Goal: Information Seeking & Learning: Learn about a topic

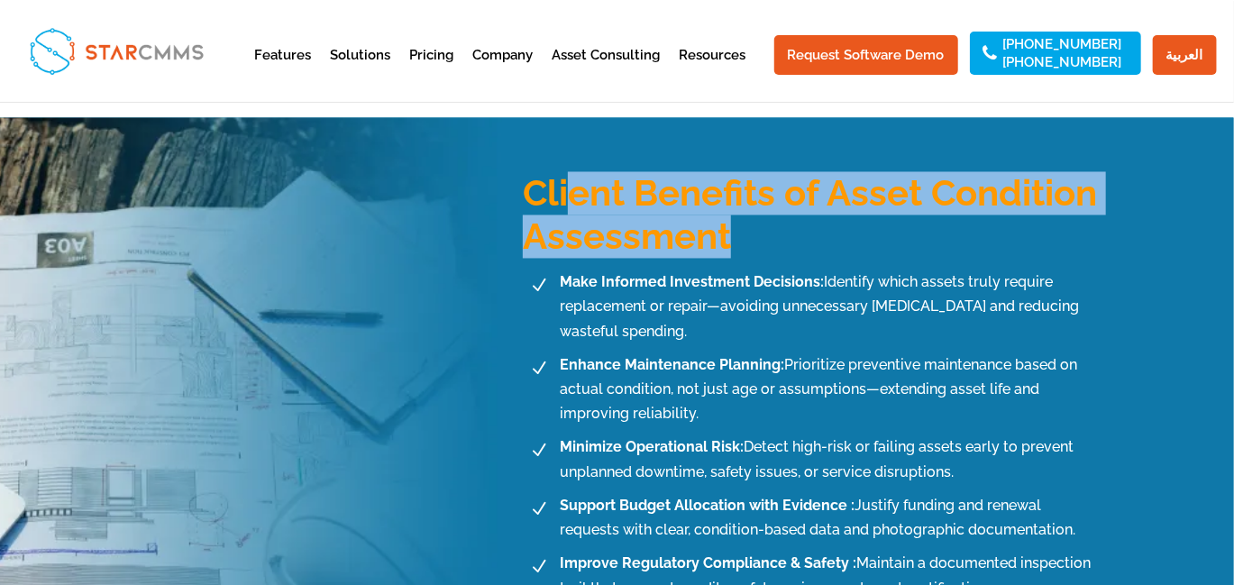
scroll to position [1532, 0]
click at [527, 179] on h3 "Client Benefits of Asset Condition Assessment" at bounding box center [813, 220] width 580 height 96
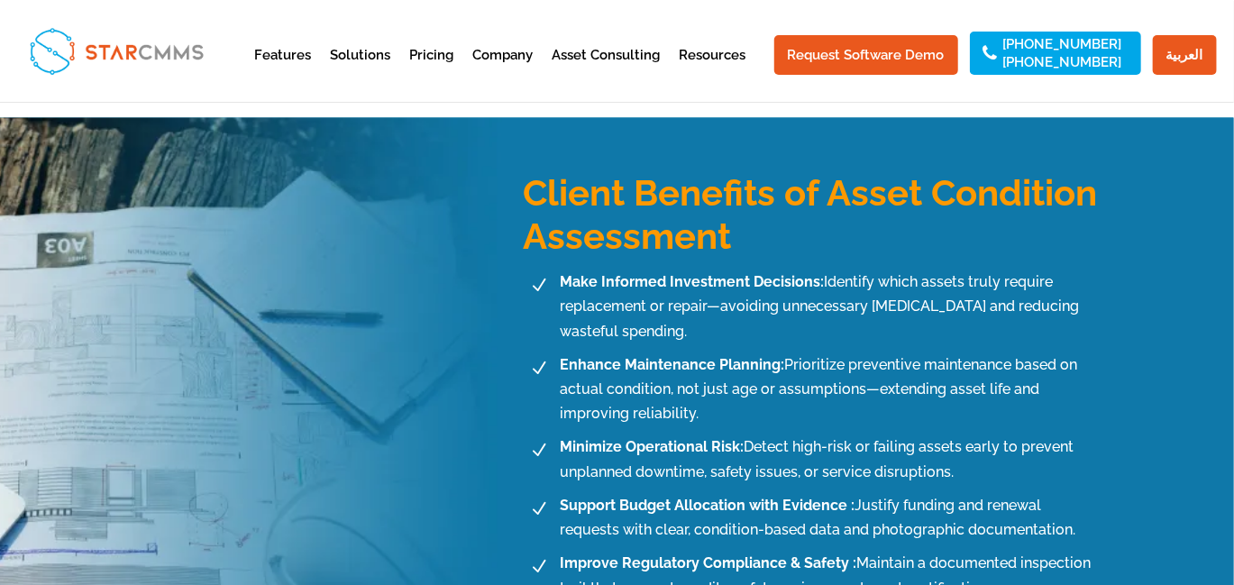
click at [689, 283] on b "Make Informed Investment Decisions:" at bounding box center [692, 282] width 264 height 17
drag, startPoint x: 818, startPoint y: 282, endPoint x: 562, endPoint y: 278, distance: 256.0
click at [562, 278] on b "Make Informed Investment Decisions:" at bounding box center [692, 282] width 264 height 17
copy b "Make Informed Investment Decisions:"
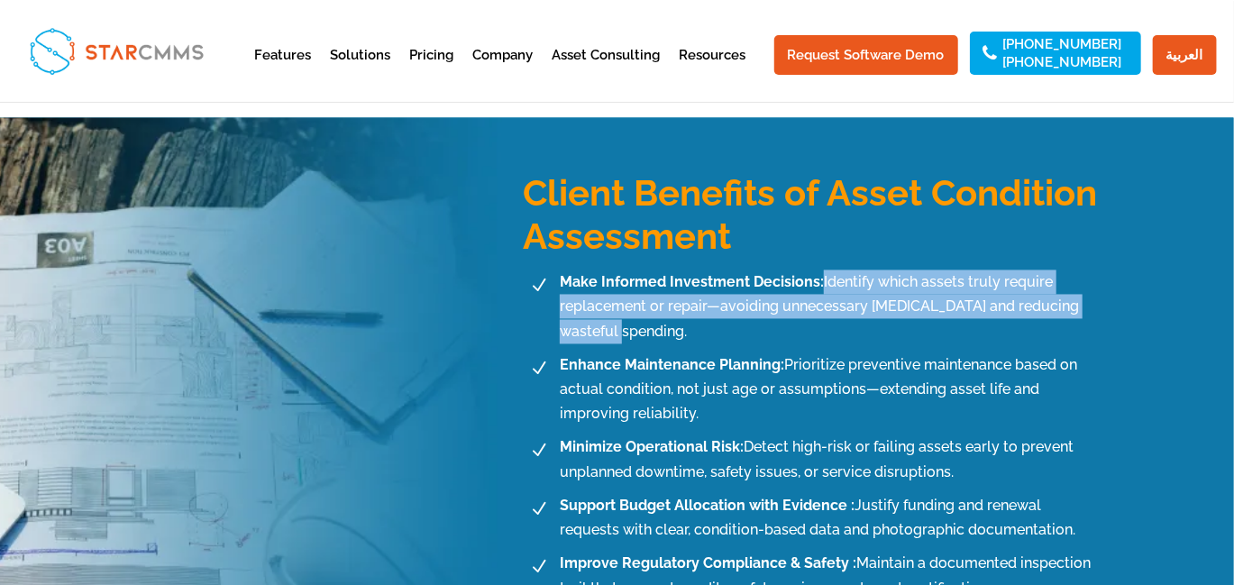
drag, startPoint x: 823, startPoint y: 282, endPoint x: 636, endPoint y: 331, distance: 192.8
click at [636, 331] on span "Make Informed Investment Decisions: Identify which assets truly require replace…" at bounding box center [828, 307] width 549 height 74
copy span "Identify which assets truly require replacement or repair—avoiding unnecessary …"
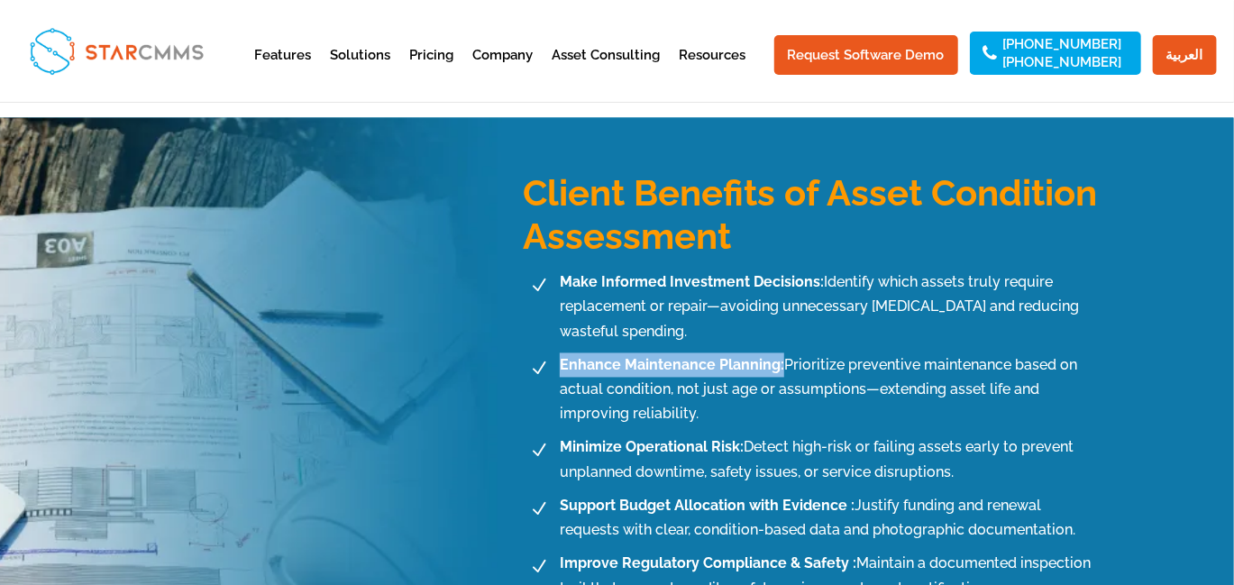
drag, startPoint x: 781, startPoint y: 364, endPoint x: 560, endPoint y: 369, distance: 221.8
click at [560, 369] on b "Enhance Maintenance Planning:" at bounding box center [672, 365] width 224 height 17
copy b "Enhance Maintenance Planning:"
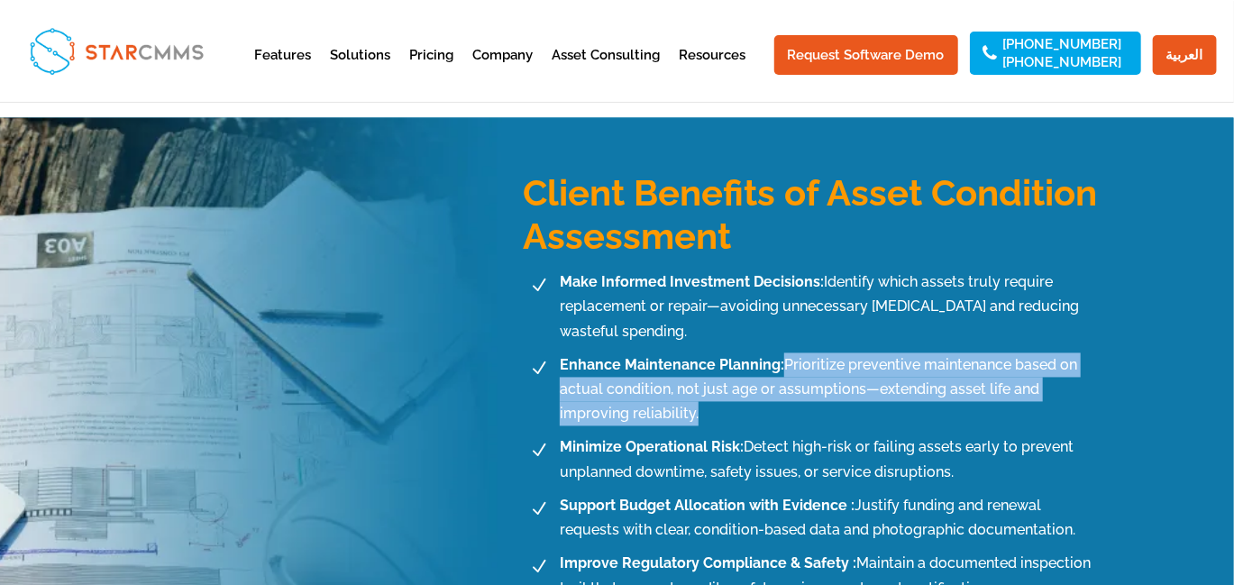
drag, startPoint x: 701, startPoint y: 409, endPoint x: 785, endPoint y: 362, distance: 96.0
click at [785, 362] on span "Enhance Maintenance Planning: Prioritize preventive maintenance based on actual…" at bounding box center [828, 390] width 549 height 74
copy span "Prioritize preventive maintenance based on actual condition, not just age or as…"
drag, startPoint x: 743, startPoint y: 444, endPoint x: 560, endPoint y: 459, distance: 184.4
click at [560, 459] on span "Minimize Operational Risk: Detect high-risk or failing assets early to prevent …" at bounding box center [828, 459] width 549 height 49
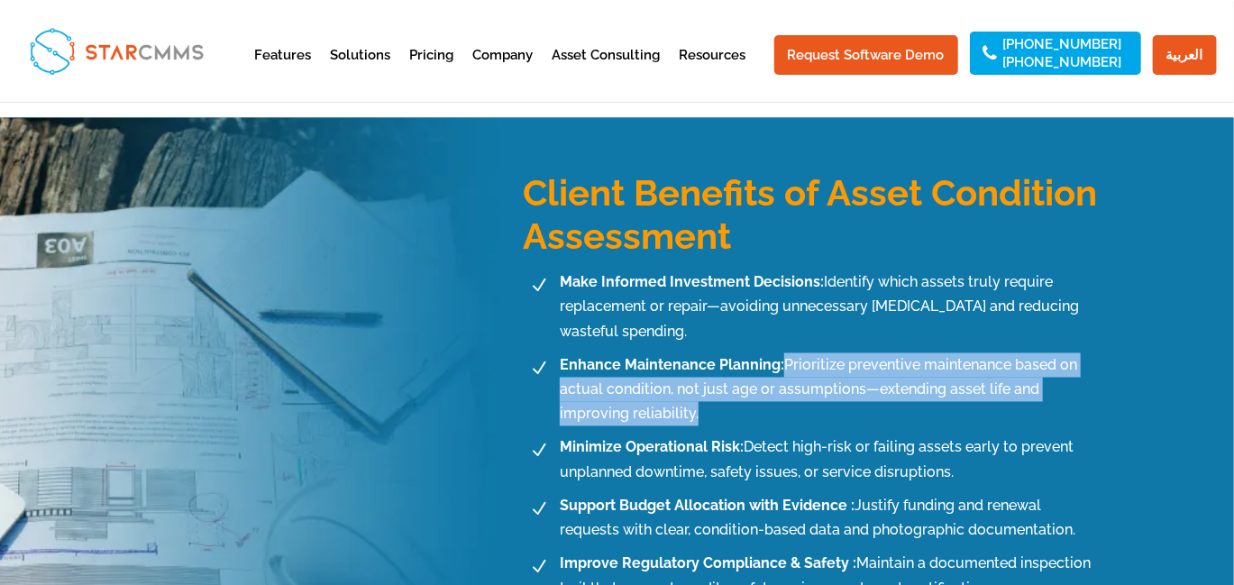
copy b "Minimize Operational Risk:"
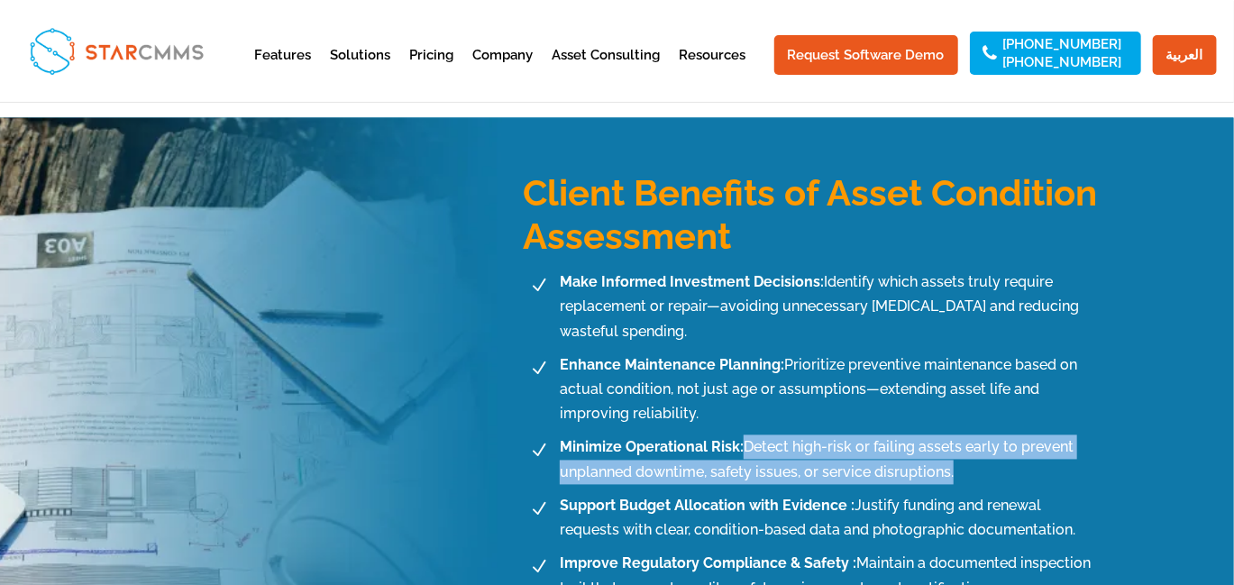
drag, startPoint x: 746, startPoint y: 450, endPoint x: 956, endPoint y: 479, distance: 212.0
click at [956, 479] on span "Minimize Operational Risk: Detect high-risk or failing assets early to prevent …" at bounding box center [828, 459] width 549 height 49
copy span "Detect high-risk or failing assets early to prevent unplanned downtime, safety …"
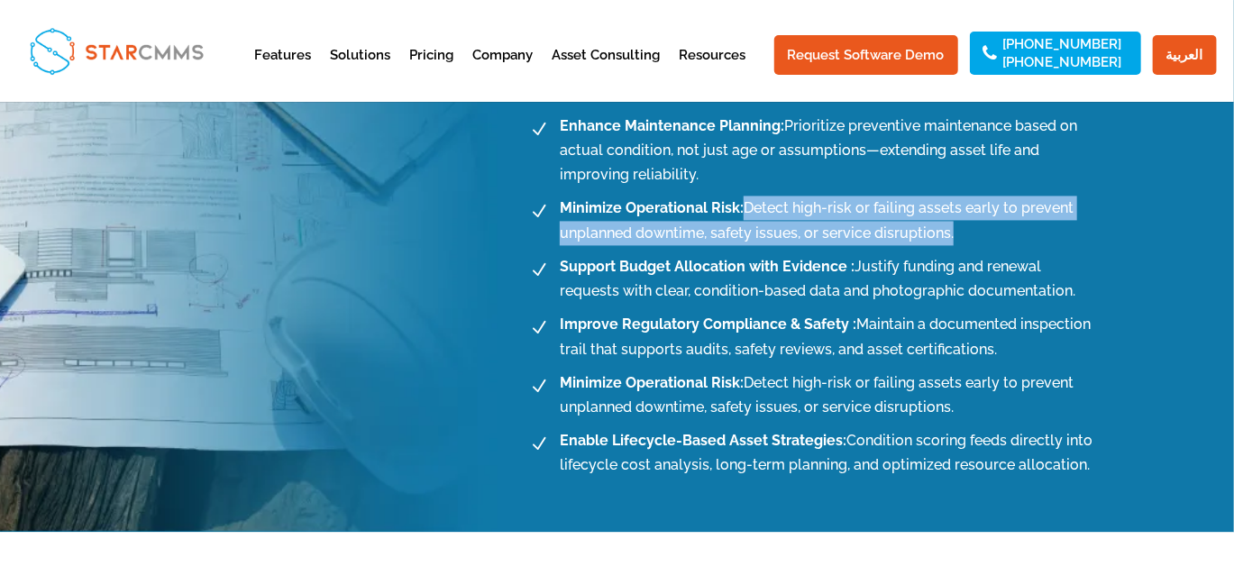
scroll to position [1772, 0]
drag, startPoint x: 854, startPoint y: 259, endPoint x: 562, endPoint y: 251, distance: 292.1
click at [562, 251] on ul "N Make Informed Investment Decisions: Identify which assets truly require repla…" at bounding box center [813, 254] width 580 height 446
copy b "Support Budget Allocation with Evidence :"
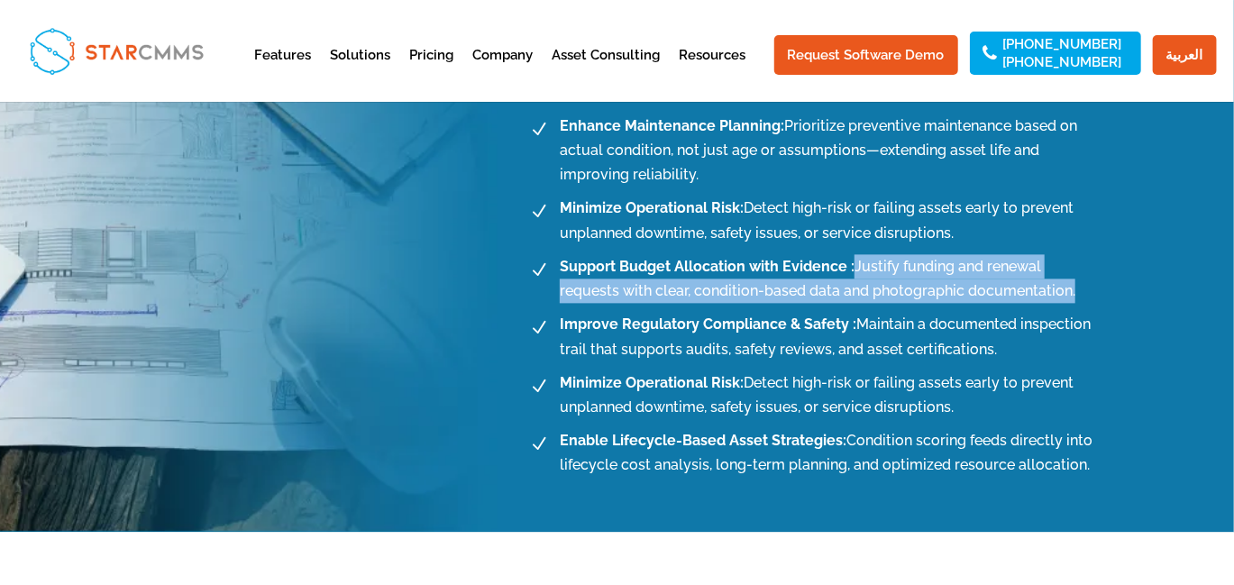
drag, startPoint x: 855, startPoint y: 268, endPoint x: 1008, endPoint y: 293, distance: 155.3
click at [1008, 293] on span "Support Budget Allocation with Evidence : Justify funding and renewal requests …" at bounding box center [828, 278] width 549 height 49
copy span "Justify funding and renewal requests with clear, condition-based data and photo…"
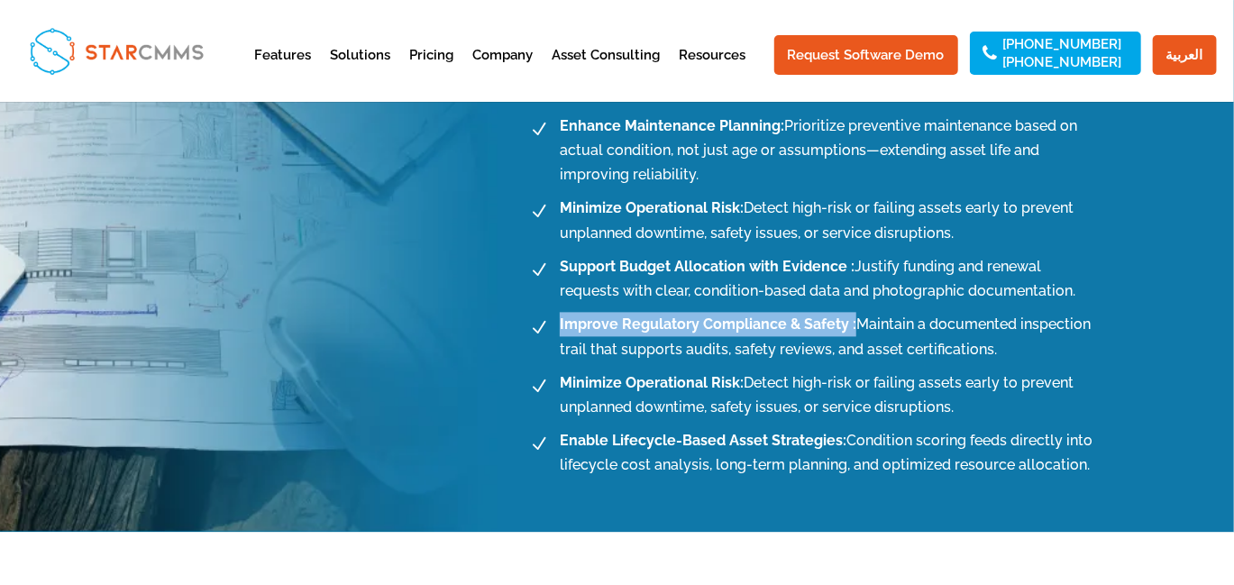
drag, startPoint x: 563, startPoint y: 324, endPoint x: 853, endPoint y: 316, distance: 289.4
click at [853, 316] on b "Improve Regulatory Compliance & Safety :" at bounding box center [708, 323] width 296 height 17
copy b "Improve Regulatory Compliance & Safety :"
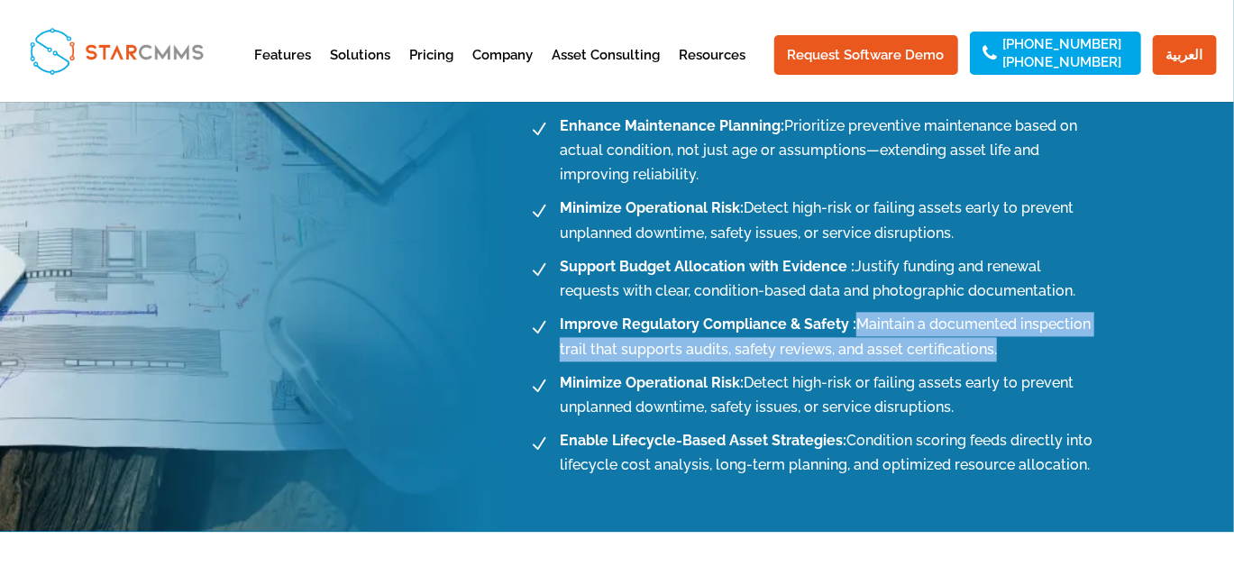
drag, startPoint x: 854, startPoint y: 318, endPoint x: 1003, endPoint y: 349, distance: 151.8
click at [1003, 349] on span "Improve Regulatory Compliance & Safety : Maintain a documented inspection trail…" at bounding box center [828, 336] width 549 height 49
copy span "Maintain a documented inspection trail that supports audits, safety reviews, an…"
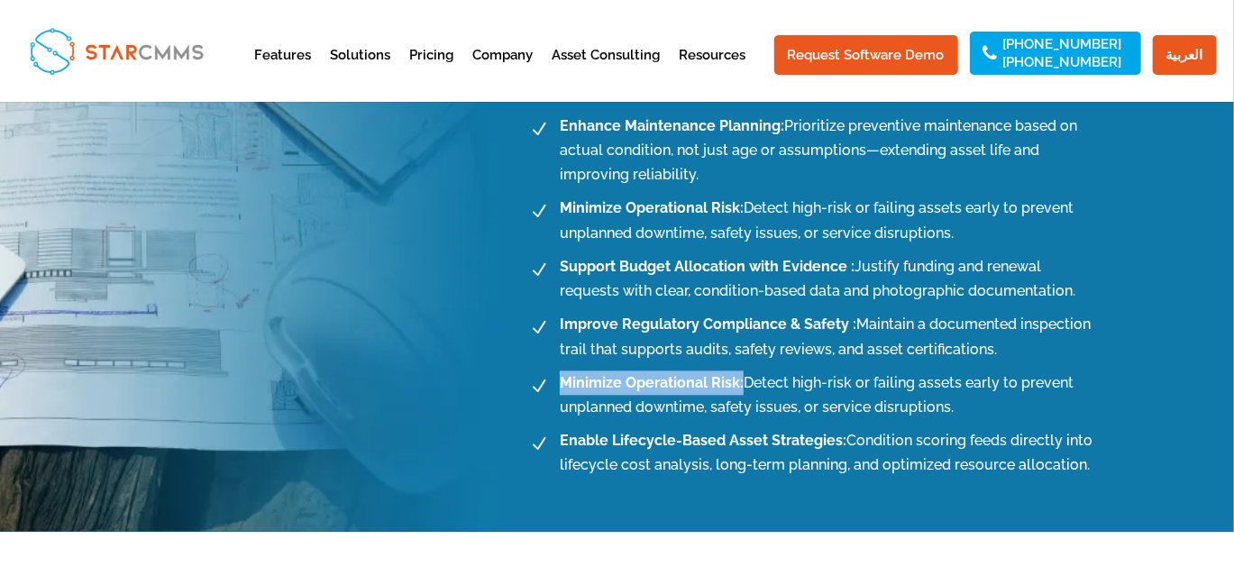
drag, startPoint x: 560, startPoint y: 379, endPoint x: 742, endPoint y: 375, distance: 182.1
click at [742, 375] on b "Minimize Operational Risk:" at bounding box center [652, 382] width 184 height 17
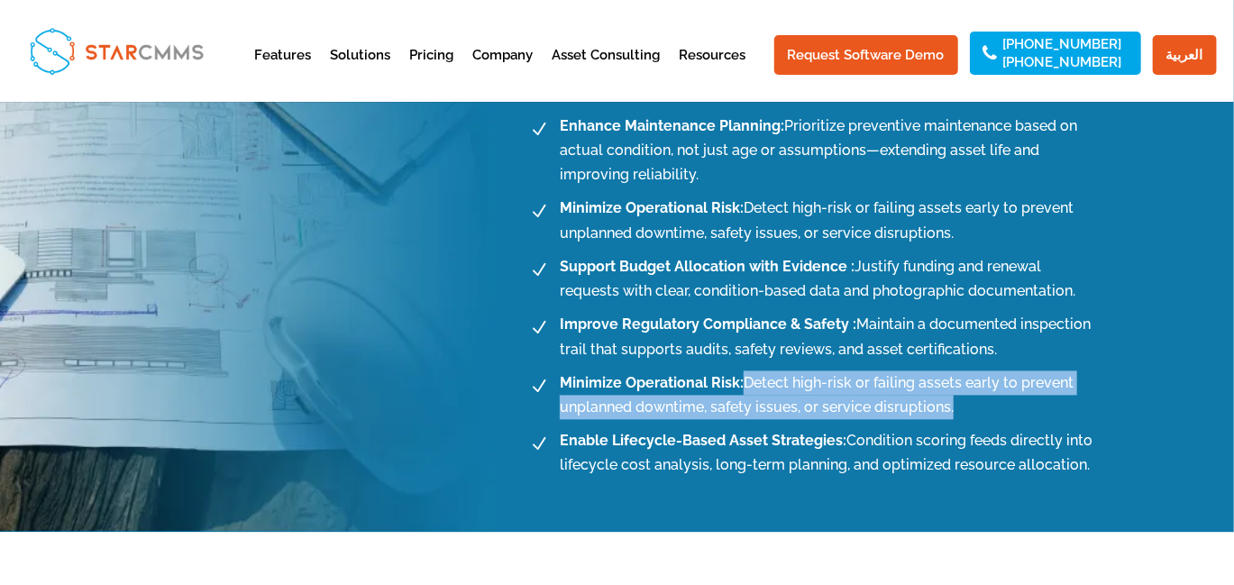
drag, startPoint x: 745, startPoint y: 383, endPoint x: 958, endPoint y: 402, distance: 213.5
click at [958, 402] on span "Minimize Operational Risk: Detect high-risk or failing assets early to prevent …" at bounding box center [828, 394] width 549 height 49
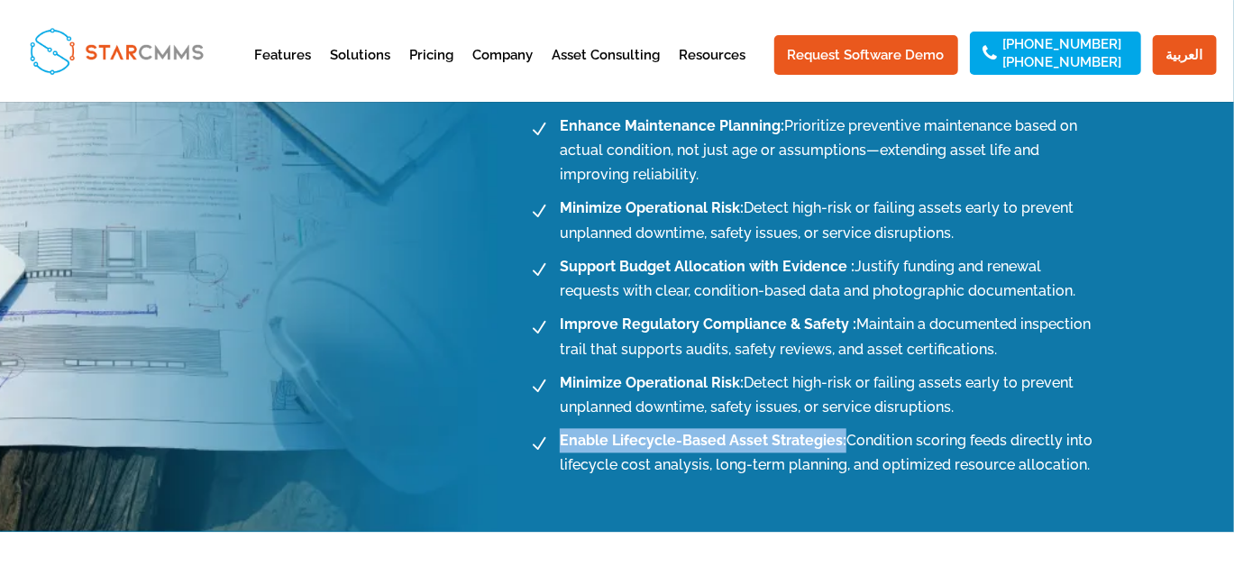
drag, startPoint x: 559, startPoint y: 442, endPoint x: 844, endPoint y: 439, distance: 284.8
click at [844, 439] on span "Enable Lifecycle-Based Asset Strategies: Condition scoring feeds directly into …" at bounding box center [828, 452] width 549 height 49
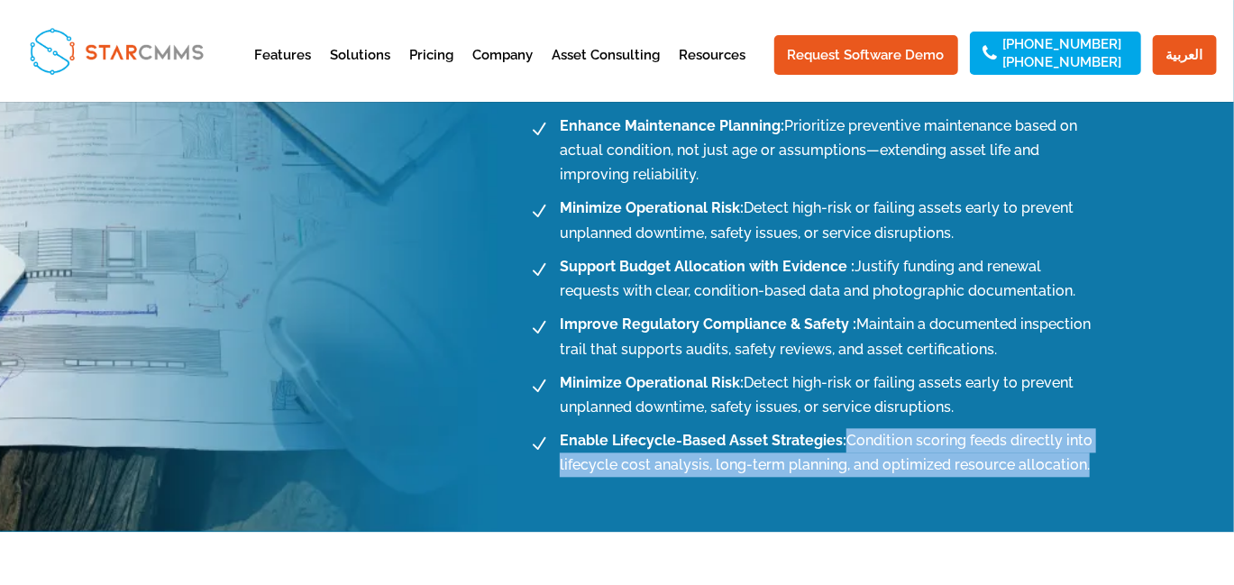
drag, startPoint x: 846, startPoint y: 437, endPoint x: 1091, endPoint y: 467, distance: 246.9
click at [1091, 467] on span "Enable Lifecycle-Based Asset Strategies: Condition scoring feeds directly into …" at bounding box center [828, 452] width 549 height 49
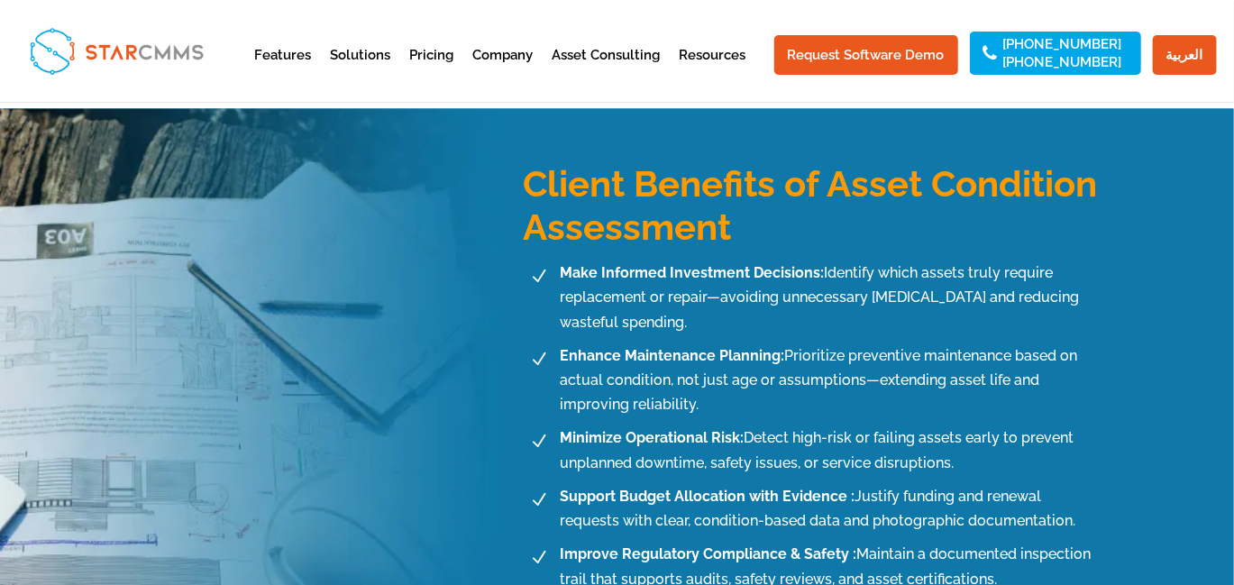
scroll to position [1532, 0]
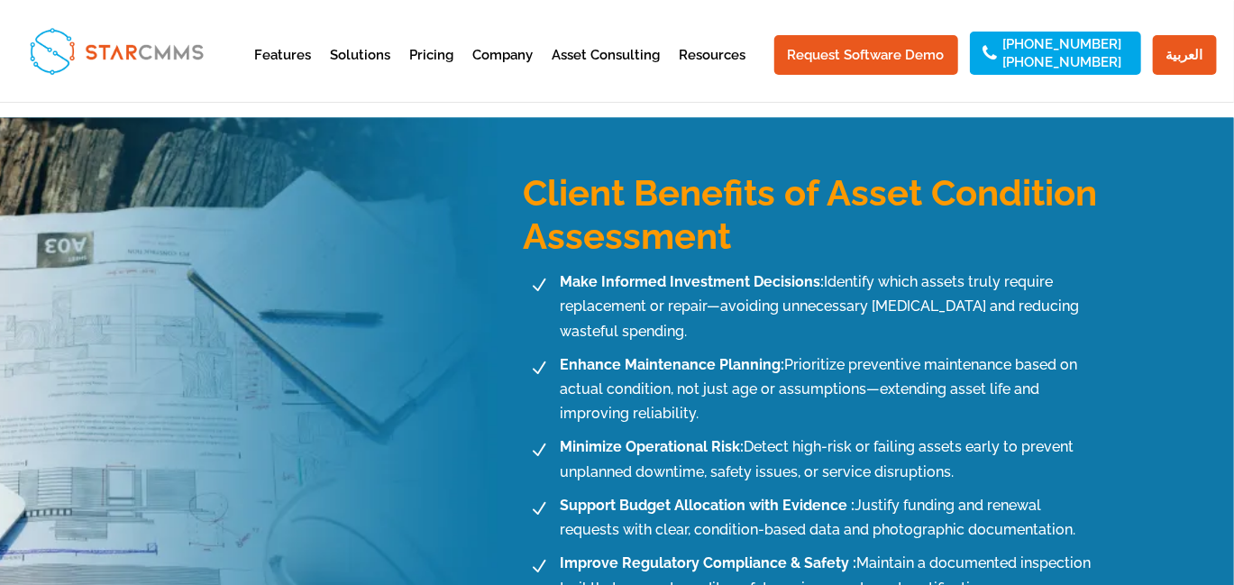
drag, startPoint x: 823, startPoint y: 278, endPoint x: 563, endPoint y: 269, distance: 259.7
click at [563, 270] on span "Make Informed Investment Decisions: Identify which assets truly require replace…" at bounding box center [828, 307] width 549 height 74
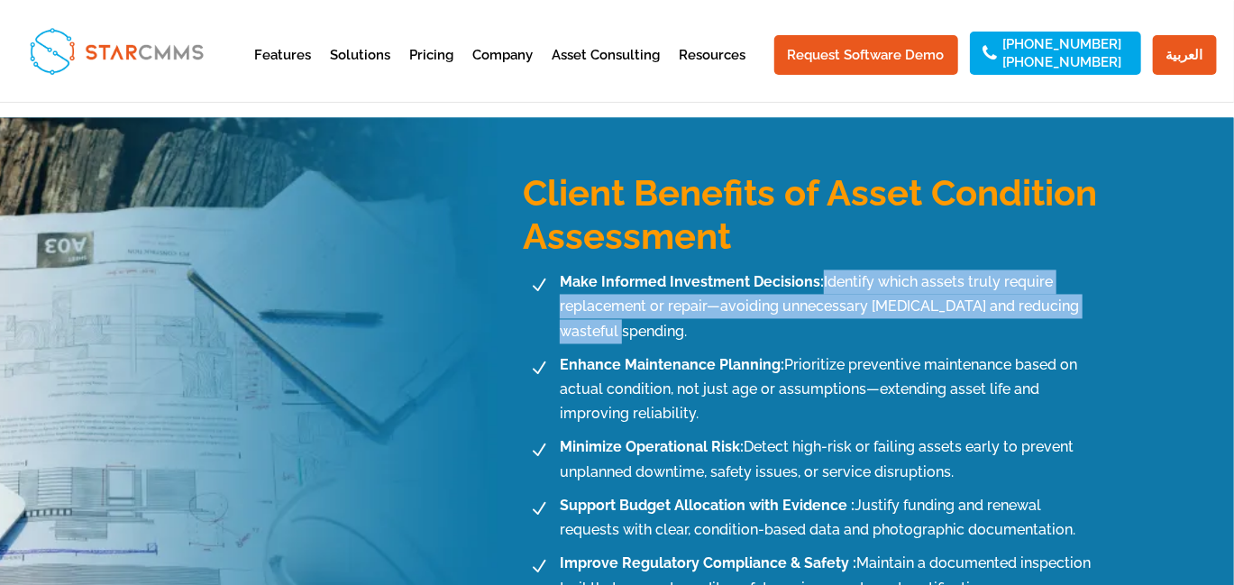
drag, startPoint x: 625, startPoint y: 333, endPoint x: 821, endPoint y: 273, distance: 204.4
click at [821, 273] on span "Make Informed Investment Decisions: Identify which assets truly require replace…" at bounding box center [828, 307] width 549 height 74
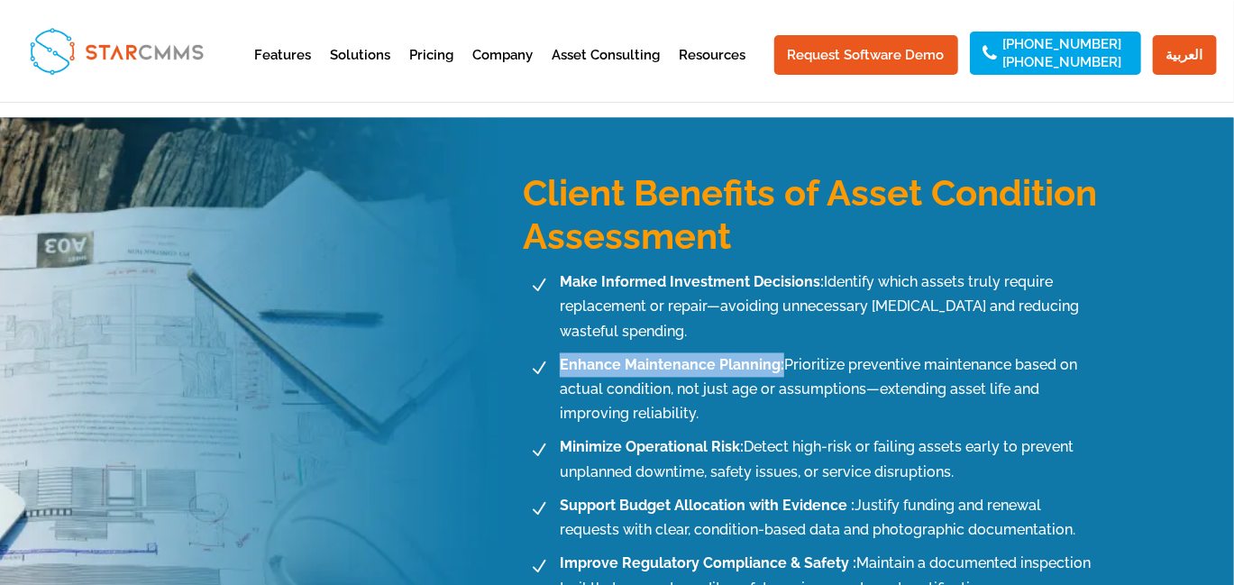
drag, startPoint x: 780, startPoint y: 360, endPoint x: 561, endPoint y: 356, distance: 219.9
click at [561, 357] on b "Enhance Maintenance Planning:" at bounding box center [672, 365] width 224 height 17
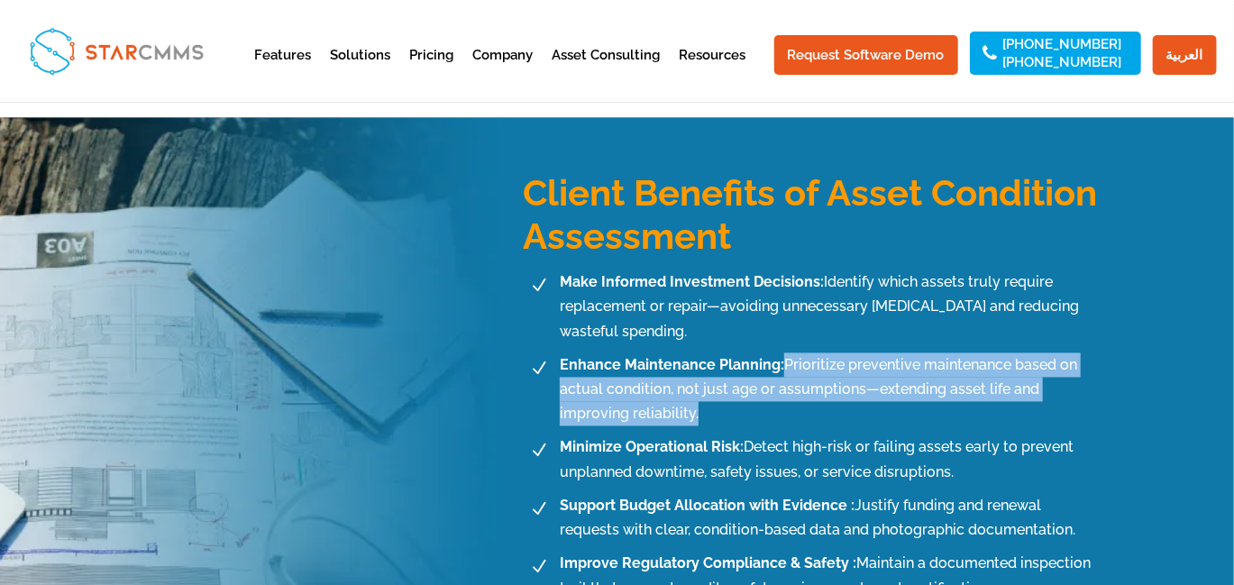
drag, startPoint x: 785, startPoint y: 362, endPoint x: 711, endPoint y: 410, distance: 88.0
click at [711, 410] on span "Enhance Maintenance Planning: Prioritize preventive maintenance based on actual…" at bounding box center [828, 390] width 549 height 74
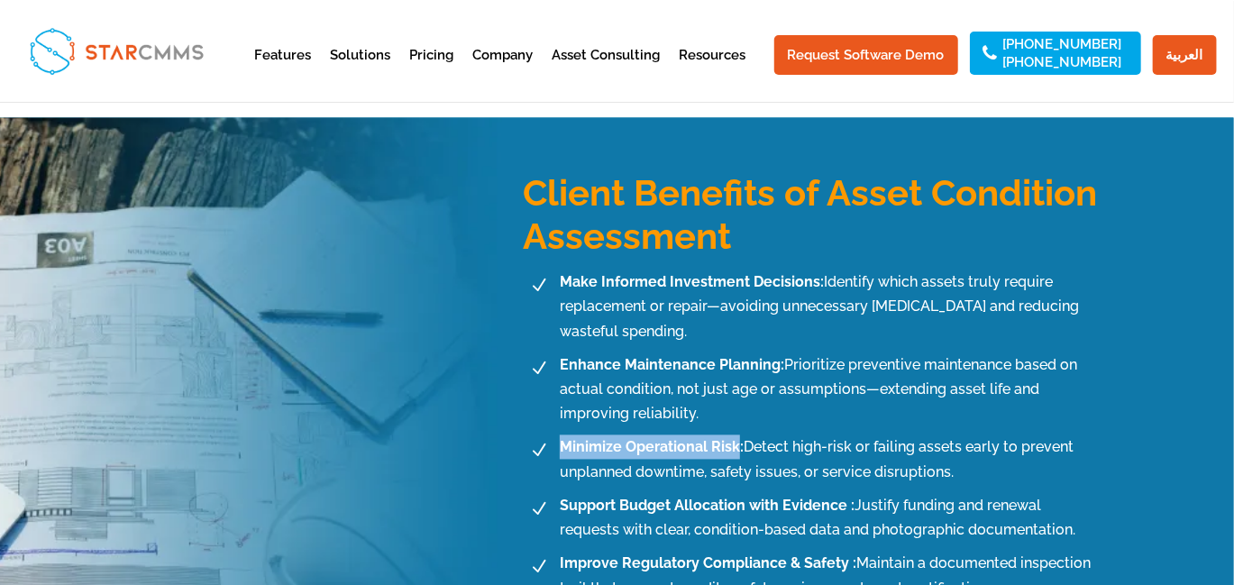
drag, startPoint x: 737, startPoint y: 447, endPoint x: 560, endPoint y: 450, distance: 177.6
click at [560, 450] on b "Minimize Operational Risk:" at bounding box center [652, 447] width 184 height 17
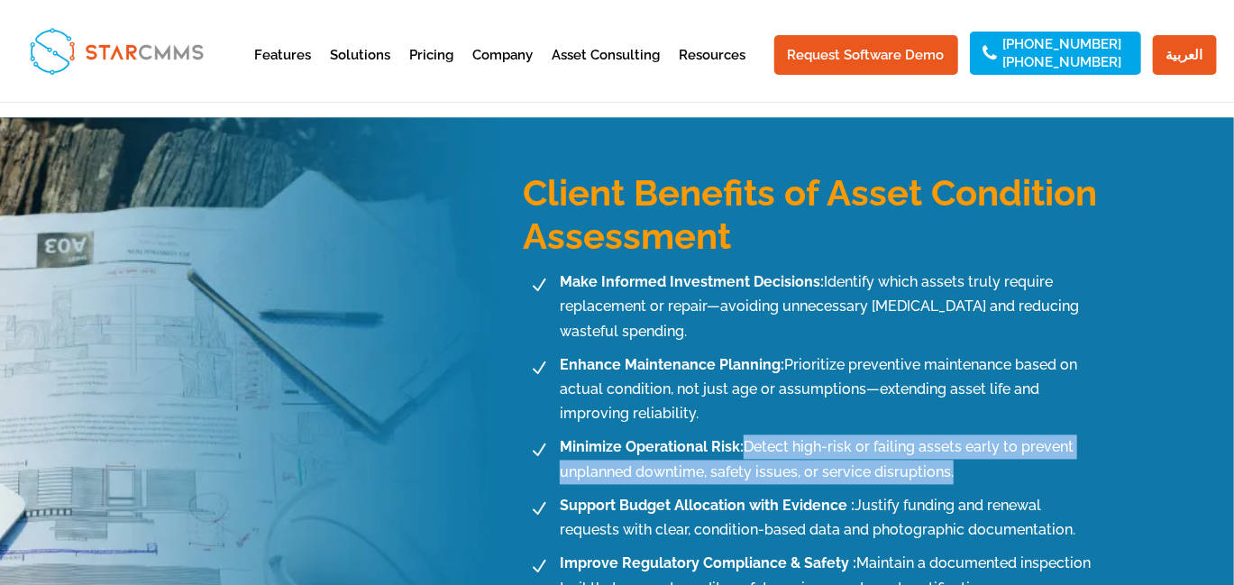
drag, startPoint x: 743, startPoint y: 444, endPoint x: 958, endPoint y: 478, distance: 217.1
click at [958, 478] on span "Minimize Operational Risk: Detect high-risk or failing assets early to prevent …" at bounding box center [828, 459] width 549 height 49
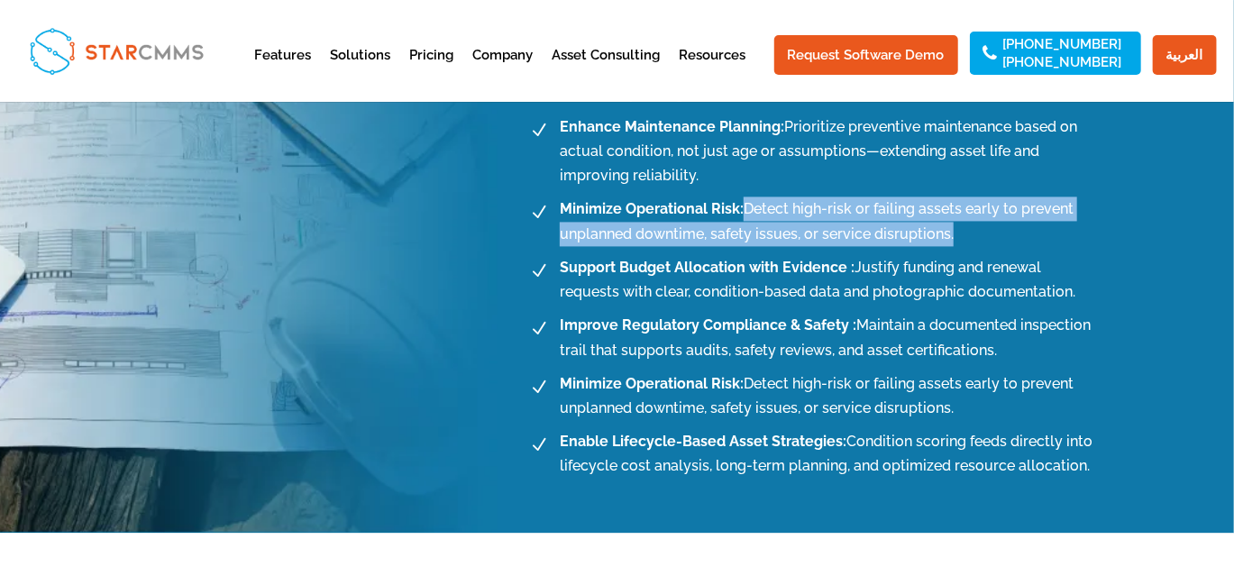
scroll to position [1772, 0]
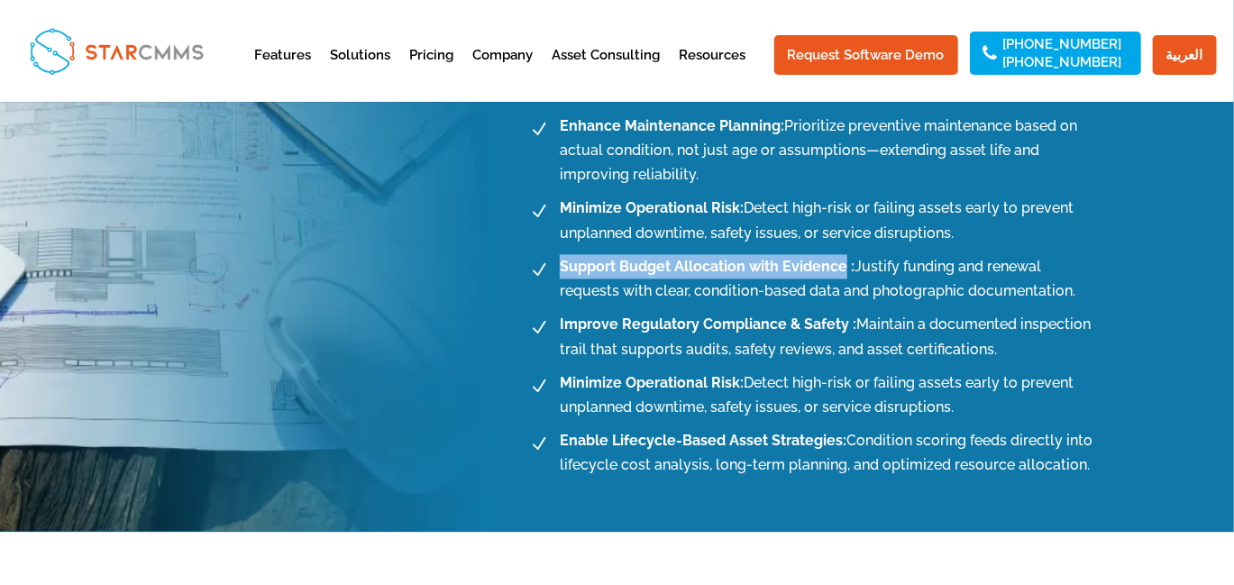
drag, startPoint x: 844, startPoint y: 258, endPoint x: 562, endPoint y: 257, distance: 281.2
click at [562, 258] on b "Support Budget Allocation with Evidence :" at bounding box center [707, 266] width 295 height 17
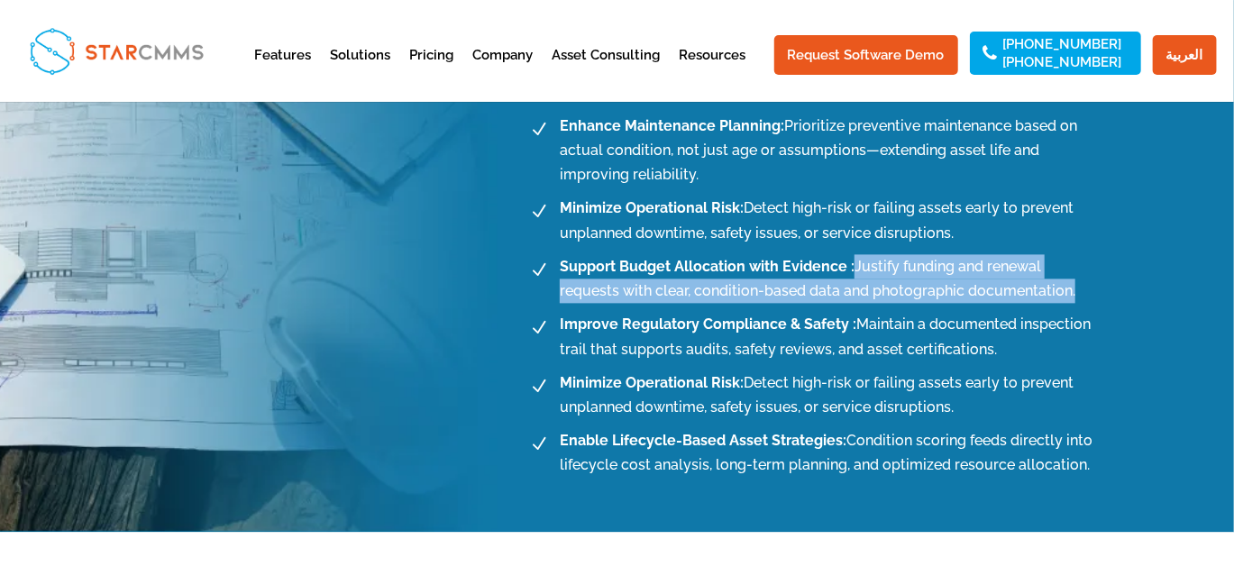
drag, startPoint x: 856, startPoint y: 262, endPoint x: 1009, endPoint y: 288, distance: 155.4
click at [1009, 288] on span "Support Budget Allocation with Evidence : Justify funding and renewal requests …" at bounding box center [828, 278] width 549 height 49
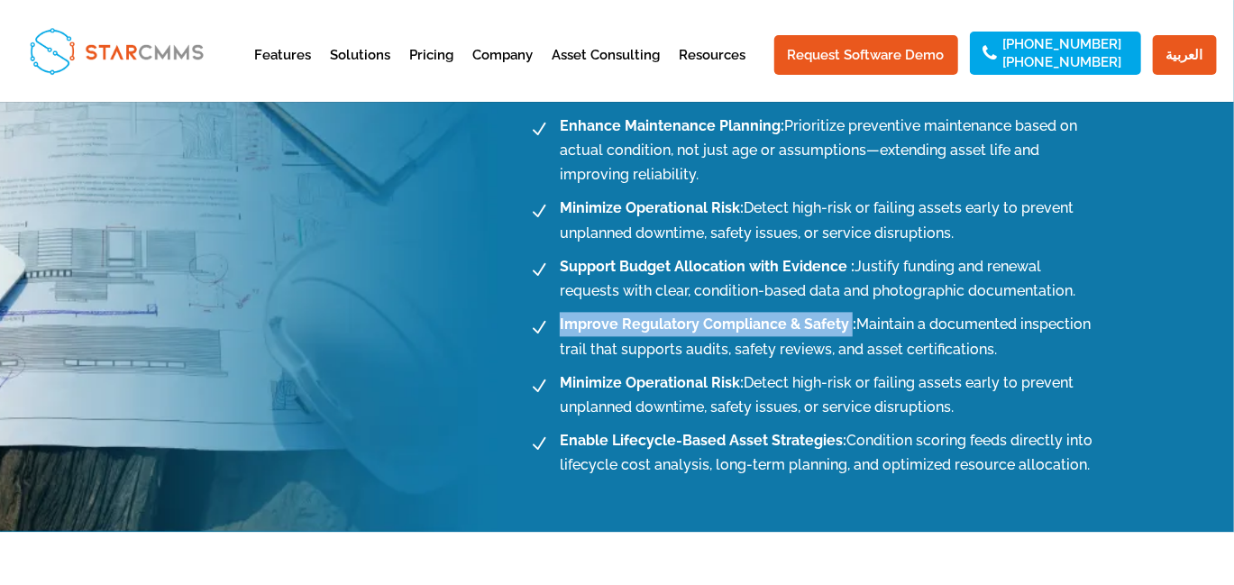
drag, startPoint x: 846, startPoint y: 319, endPoint x: 547, endPoint y: 321, distance: 299.2
click at [547, 321] on li "N Improve Regulatory Compliance & Safety : Maintain a documented inspection tra…" at bounding box center [813, 336] width 580 height 49
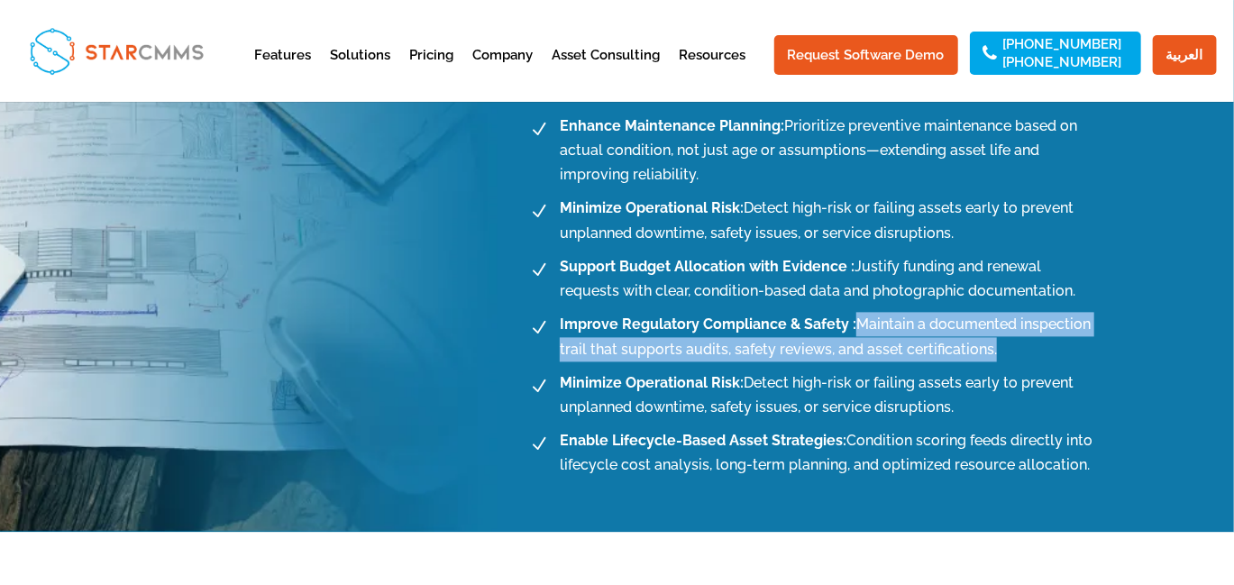
drag, startPoint x: 857, startPoint y: 324, endPoint x: 1004, endPoint y: 351, distance: 149.5
click at [1004, 351] on span "Improve Regulatory Compliance & Safety : Maintain a documented inspection trail…" at bounding box center [828, 336] width 549 height 49
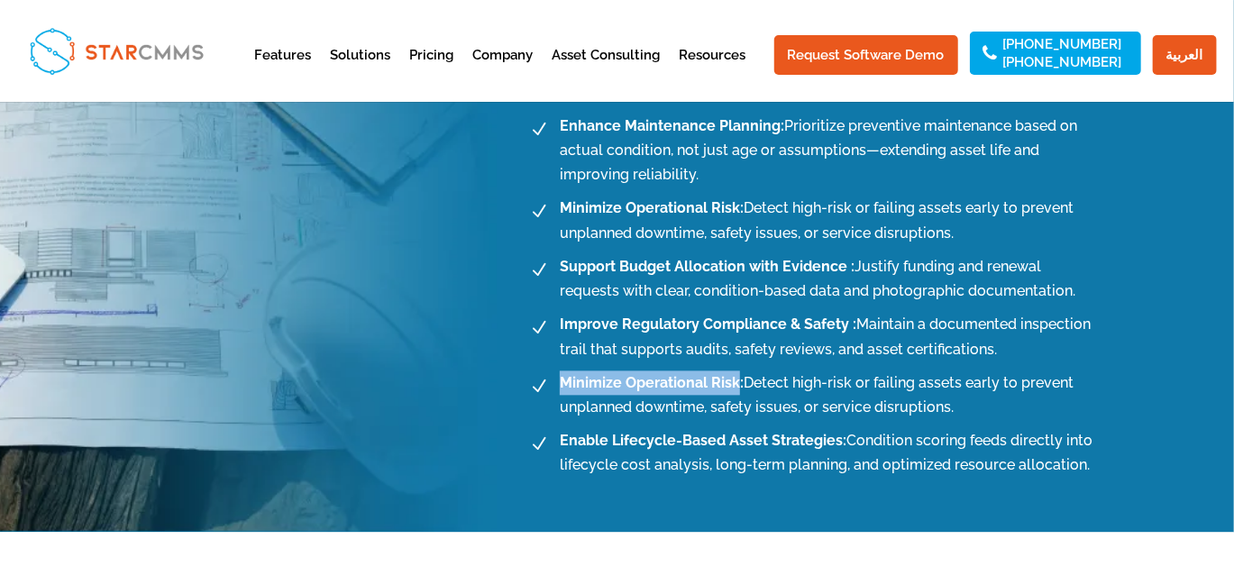
drag, startPoint x: 559, startPoint y: 379, endPoint x: 736, endPoint y: 369, distance: 177.8
click at [736, 370] on span "Minimize Operational Risk: Detect high-risk or failing assets early to prevent …" at bounding box center [828, 394] width 549 height 49
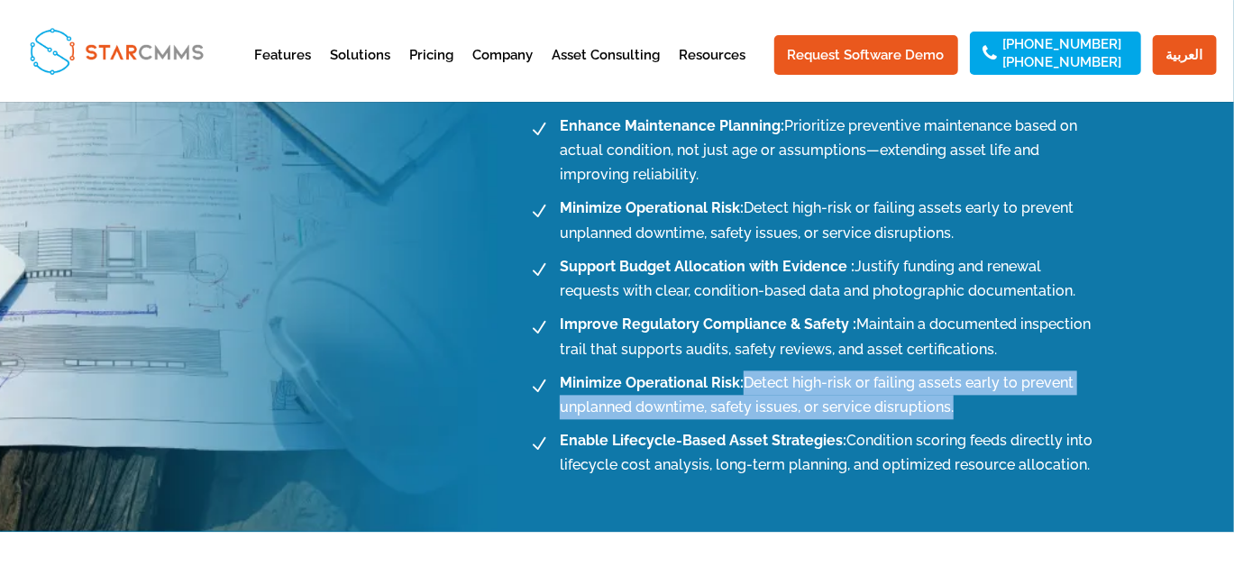
drag, startPoint x: 746, startPoint y: 379, endPoint x: 956, endPoint y: 398, distance: 210.8
click at [956, 398] on span "Minimize Operational Risk: Detect high-risk or failing assets early to prevent …" at bounding box center [828, 394] width 549 height 49
drag, startPoint x: 560, startPoint y: 446, endPoint x: 844, endPoint y: 433, distance: 284.2
click at [844, 433] on b "Enable Lifecycle-Based Asset Strategies:" at bounding box center [703, 440] width 287 height 17
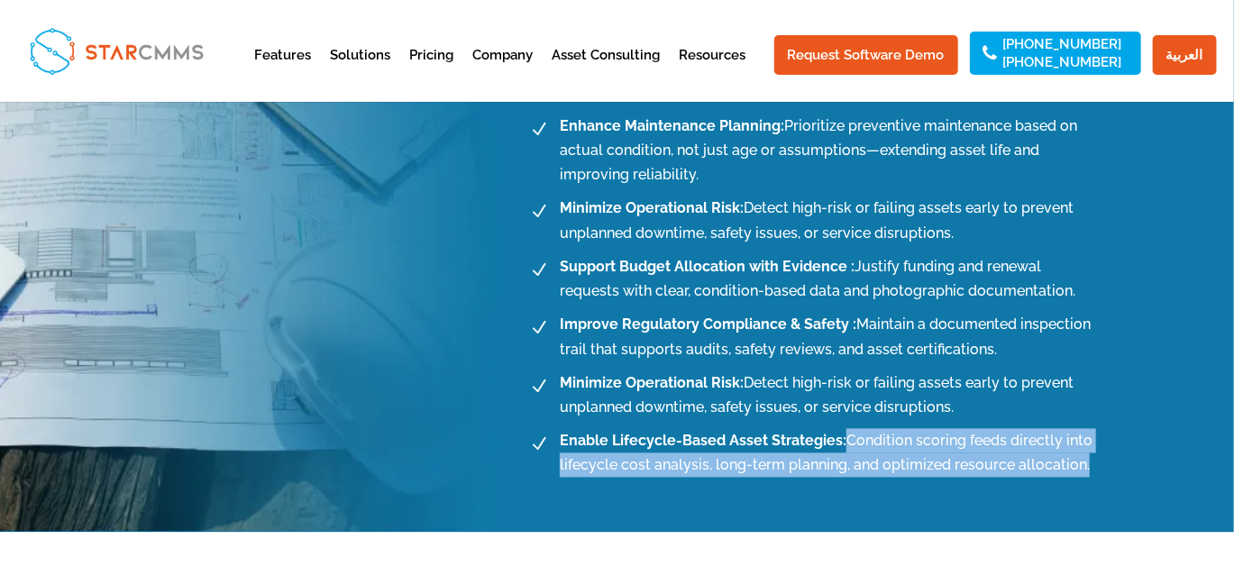
drag, startPoint x: 848, startPoint y: 433, endPoint x: 1083, endPoint y: 470, distance: 238.2
click at [1083, 470] on span "Enable Lifecycle-Based Asset Strategies: Condition scoring feeds directly into …" at bounding box center [828, 452] width 549 height 49
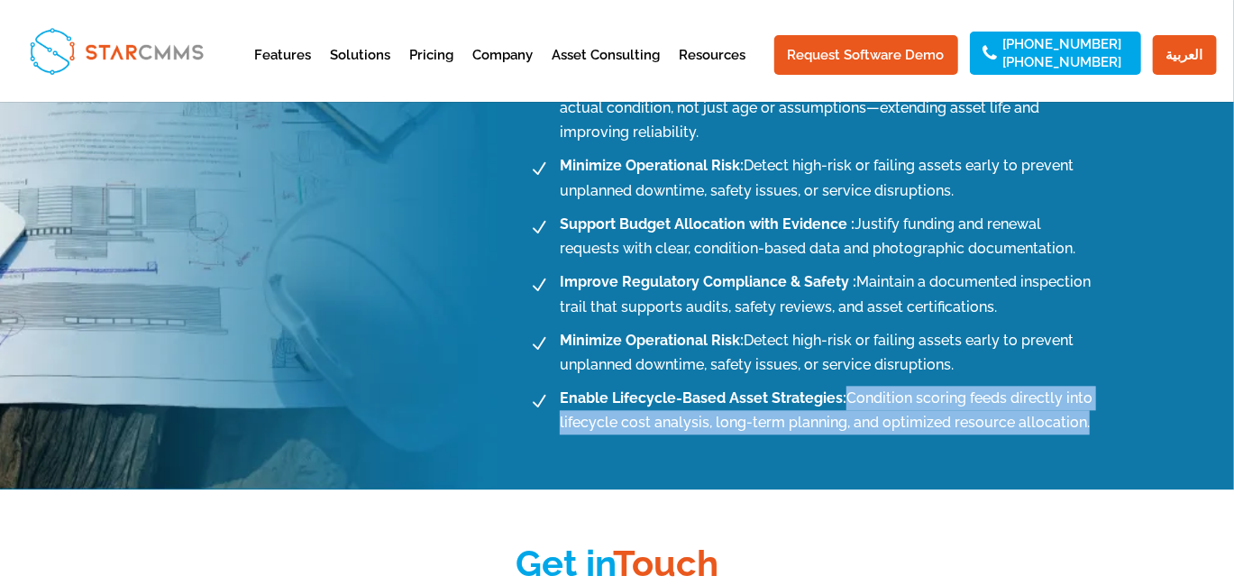
scroll to position [1801, 0]
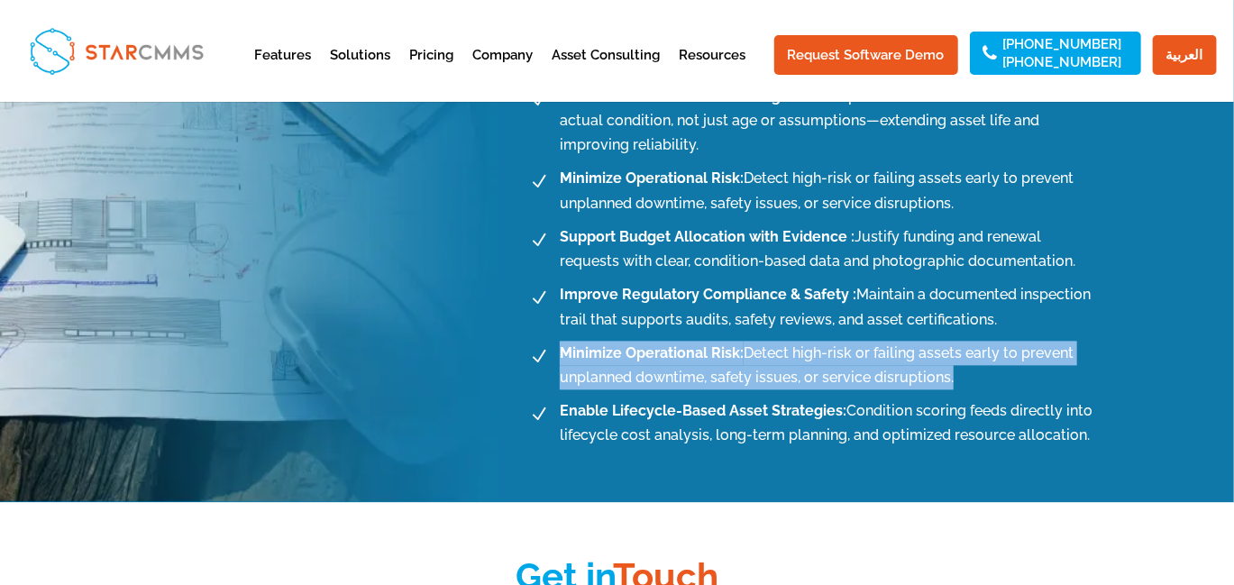
drag, startPoint x: 961, startPoint y: 364, endPoint x: 561, endPoint y: 351, distance: 399.4
click at [561, 351] on span "Minimize Operational Risk: Detect high-risk or failing assets early to prevent …" at bounding box center [828, 365] width 549 height 49
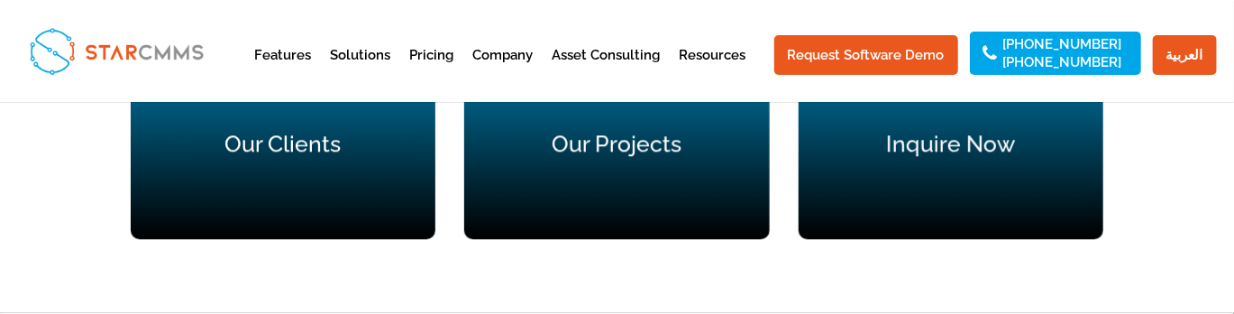
scroll to position [2523, 0]
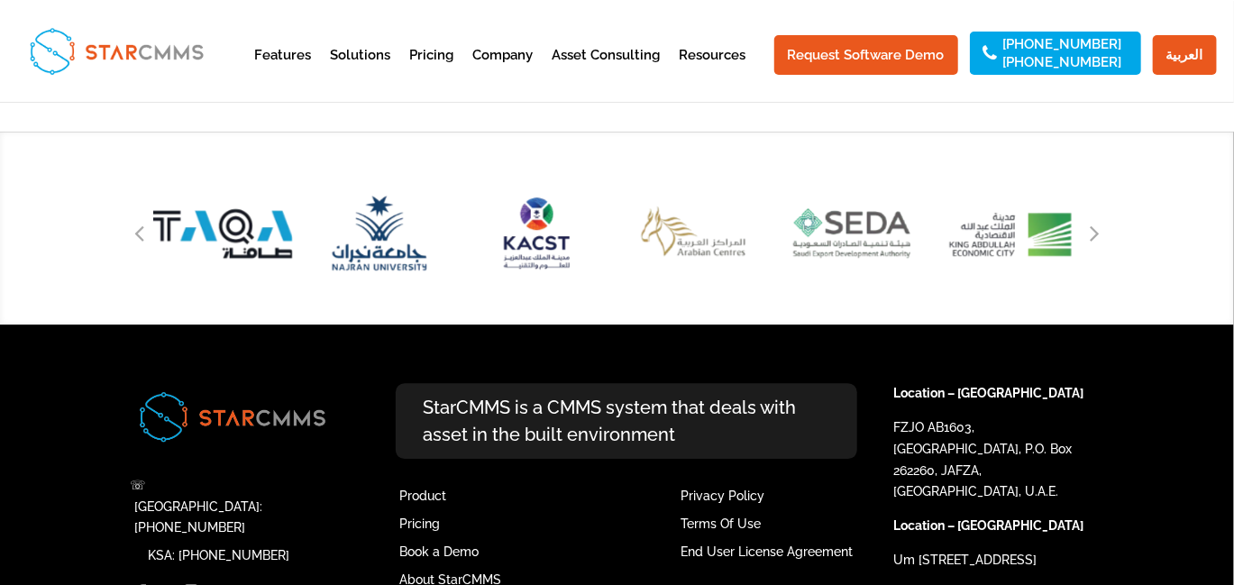
drag, startPoint x: 231, startPoint y: 247, endPoint x: 218, endPoint y: 236, distance: 16.6
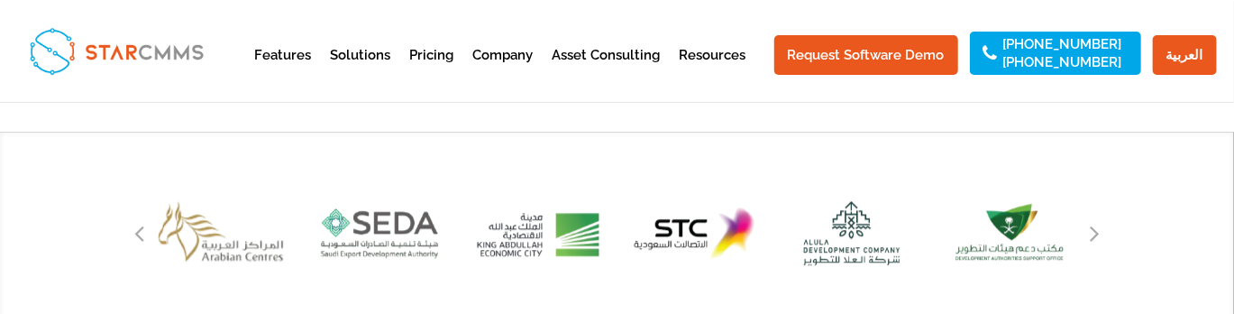
click at [225, 237] on img "34 / 51" at bounding box center [223, 233] width 168 height 156
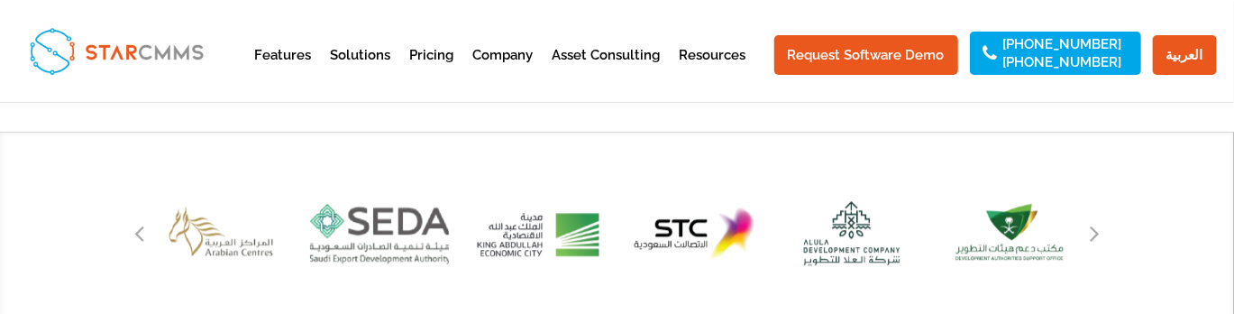
click at [370, 234] on img "35 / 51" at bounding box center [380, 233] width 168 height 156
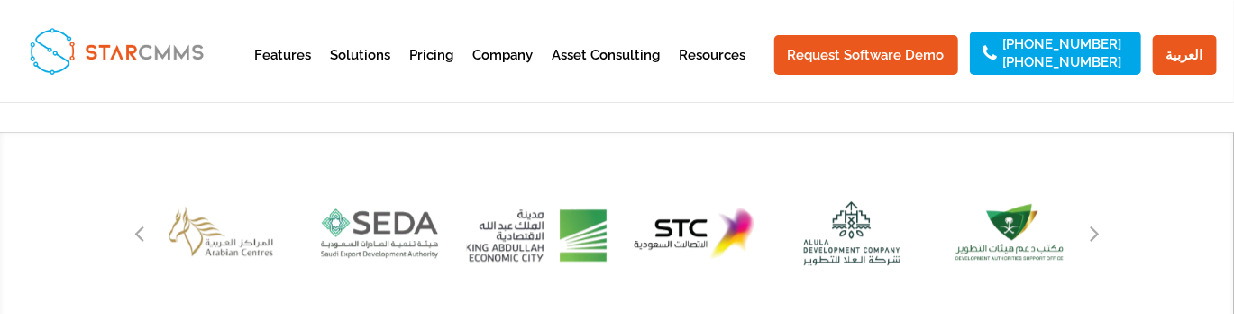
click at [555, 242] on img "36 / 51" at bounding box center [537, 233] width 168 height 156
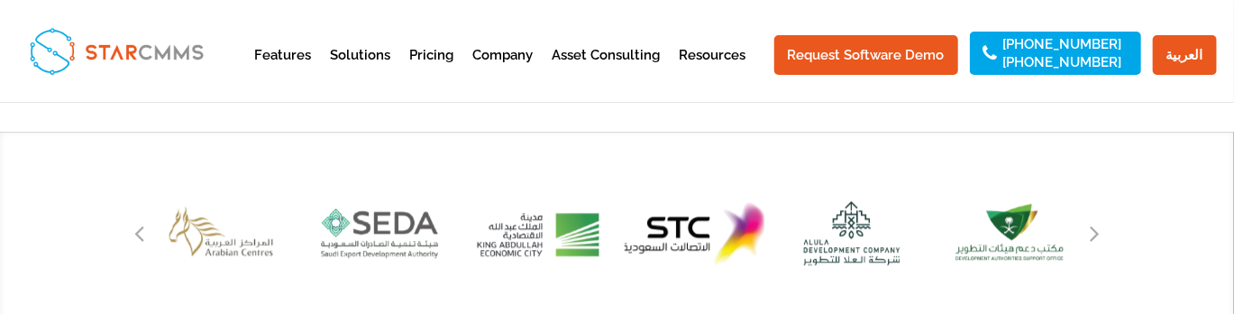
click at [667, 242] on img "37 / 51" at bounding box center [695, 233] width 168 height 156
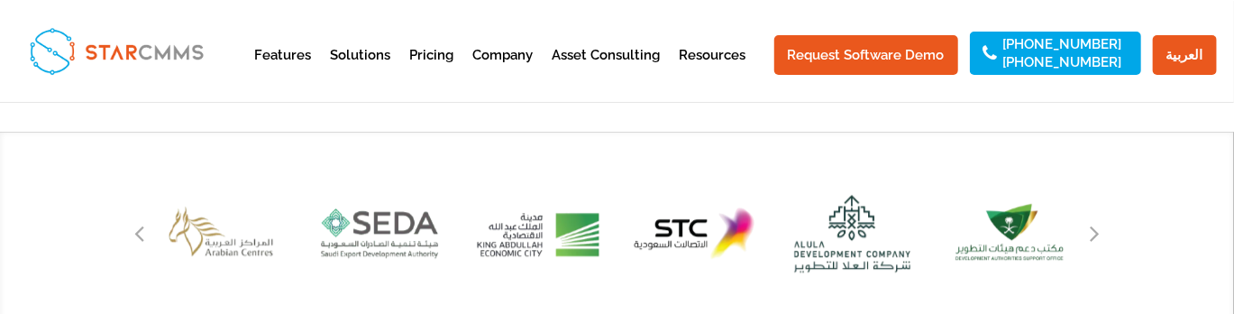
click at [819, 252] on img "38 / 51" at bounding box center [852, 233] width 168 height 156
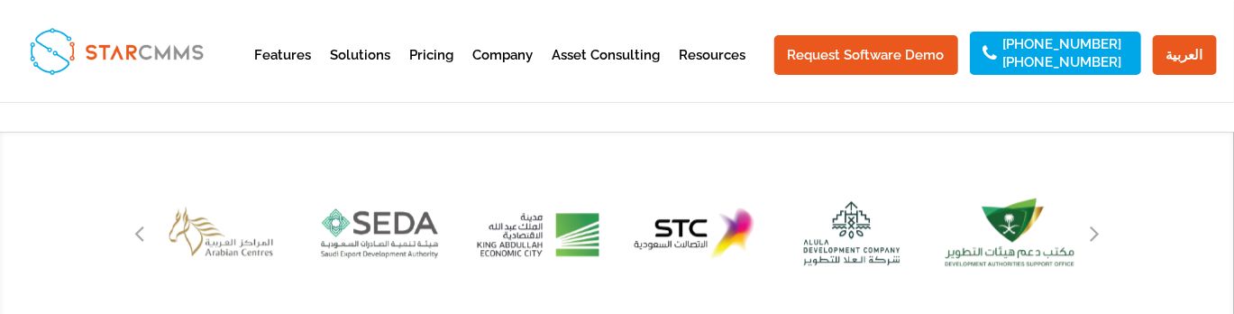
click at [1009, 256] on img "39 / 51" at bounding box center [1010, 233] width 168 height 156
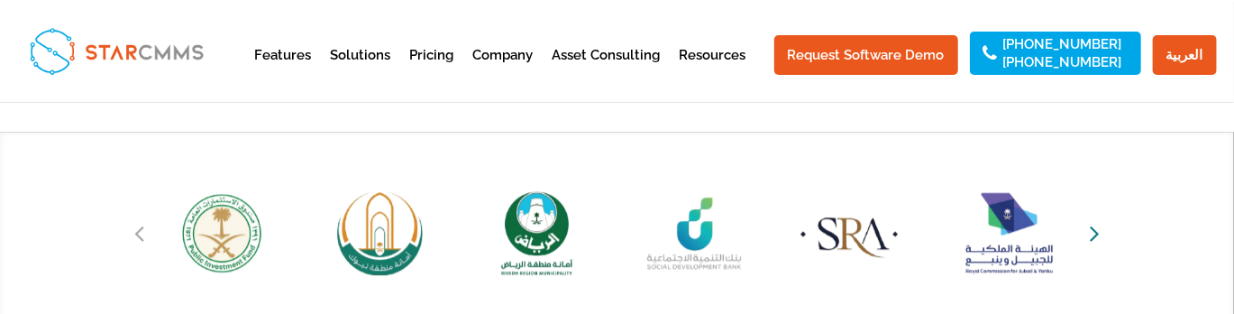
click at [1090, 238] on icon "Next slide" at bounding box center [1095, 232] width 10 height 25
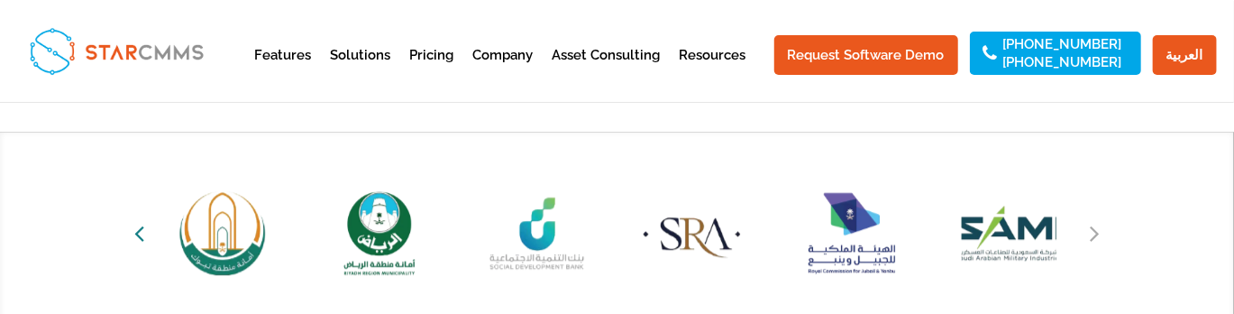
click at [139, 235] on icon "Previous slide" at bounding box center [139, 232] width 10 height 25
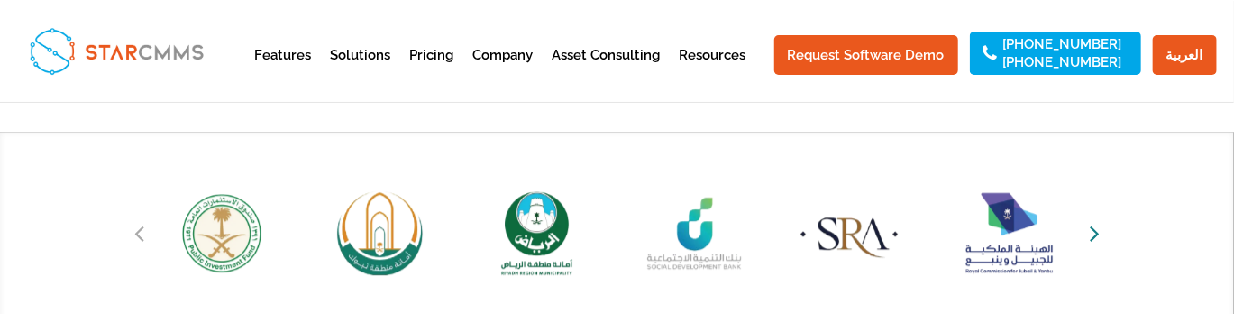
click at [1093, 240] on icon "Next slide" at bounding box center [1095, 232] width 10 height 25
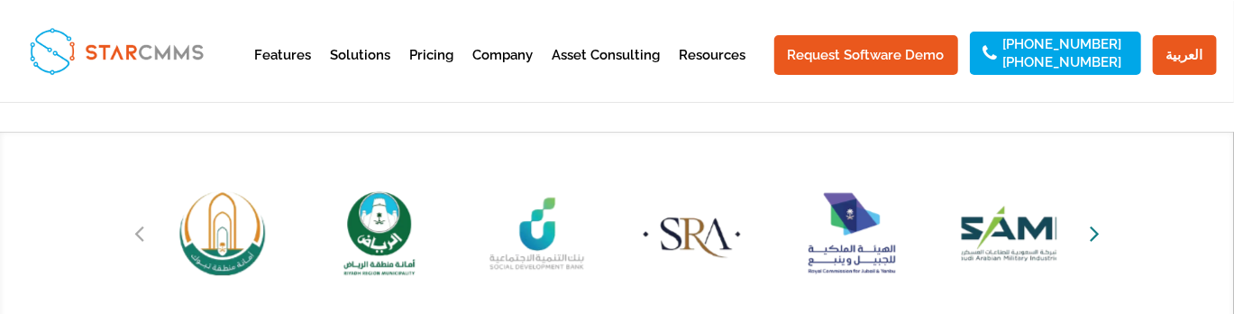
click at [1093, 240] on icon "Next slide" at bounding box center [1095, 232] width 10 height 25
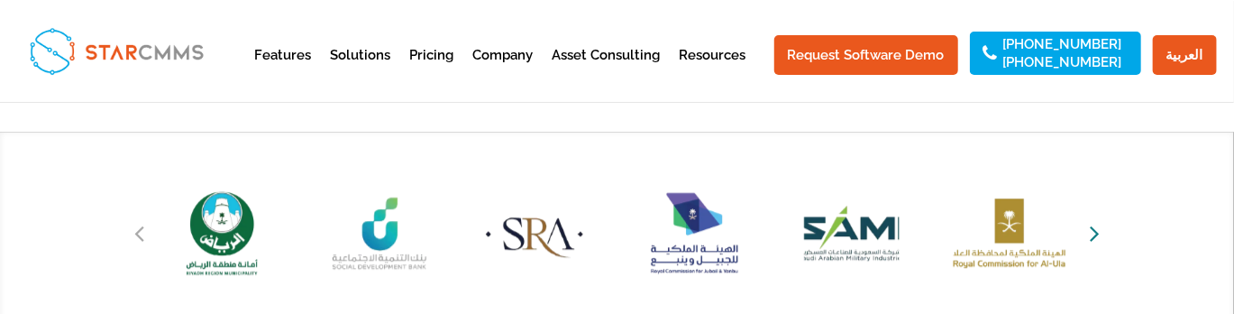
click at [1094, 233] on icon "Next slide" at bounding box center [1095, 232] width 10 height 25
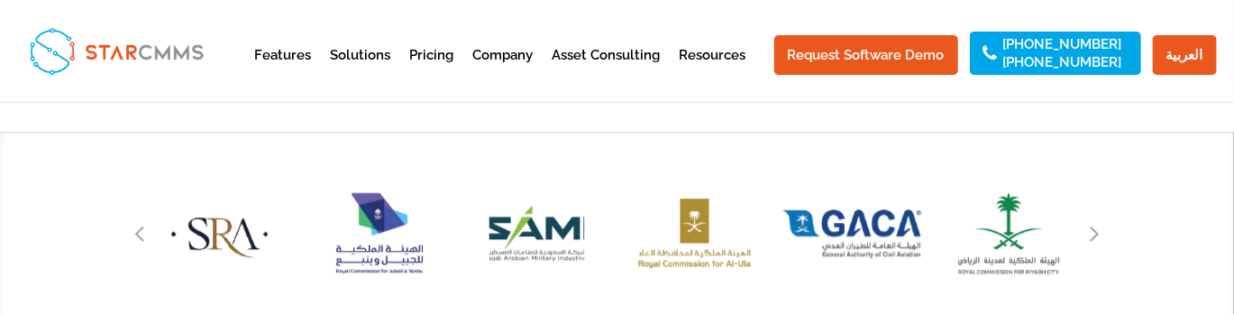
click at [847, 270] on img "50 / 51" at bounding box center [852, 233] width 168 height 156
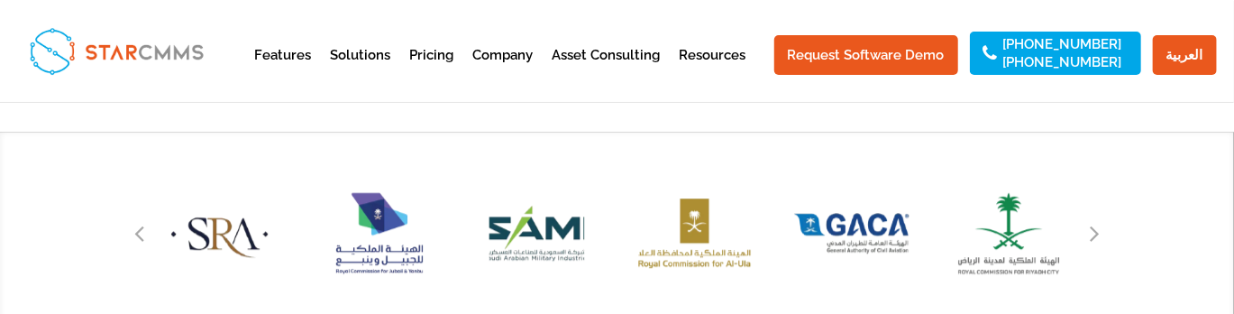
click at [1099, 231] on div "Next slide" at bounding box center [1094, 232] width 27 height 27
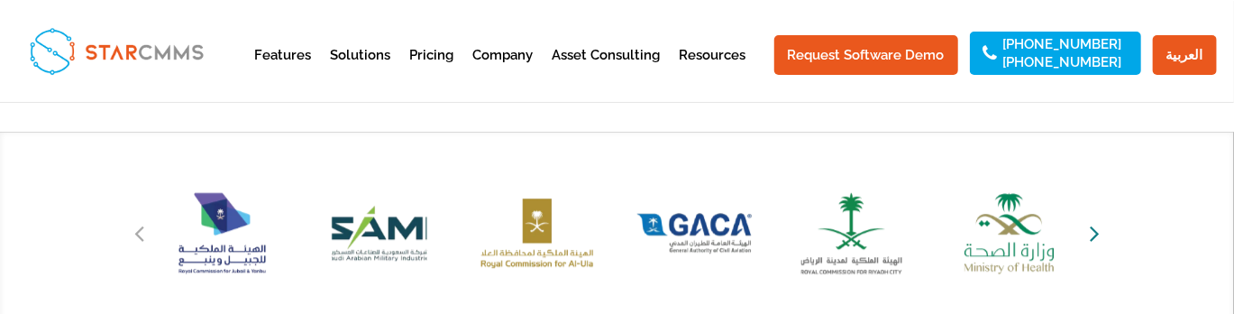
click at [1090, 233] on icon "Next slide" at bounding box center [1095, 232] width 10 height 25
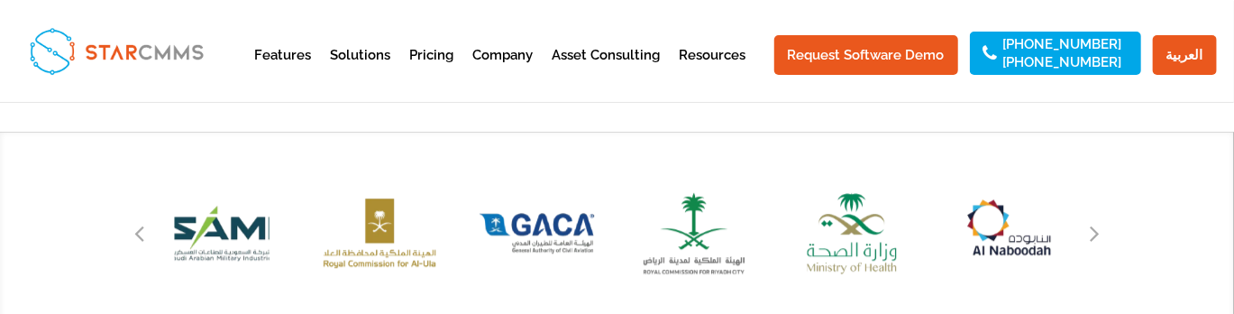
drag, startPoint x: 1090, startPoint y: 234, endPoint x: 1099, endPoint y: 226, distance: 12.1
click at [1099, 226] on div "Next slide" at bounding box center [1094, 232] width 27 height 27
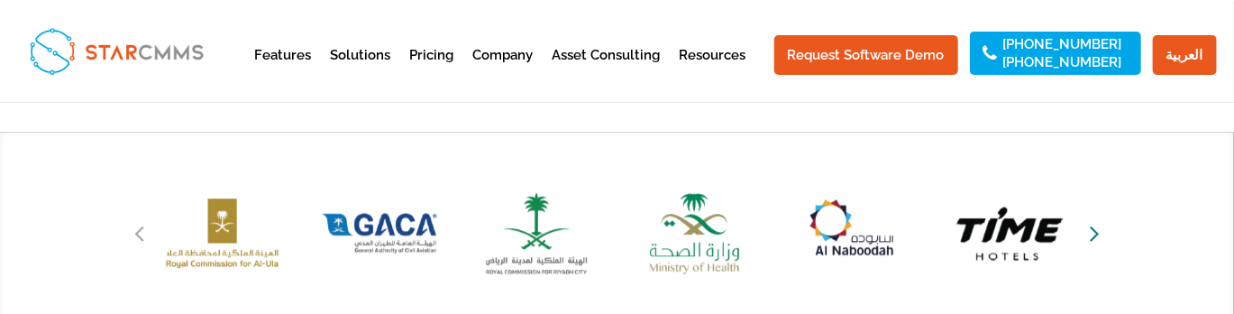
click at [1091, 235] on icon "Next slide" at bounding box center [1095, 232] width 10 height 25
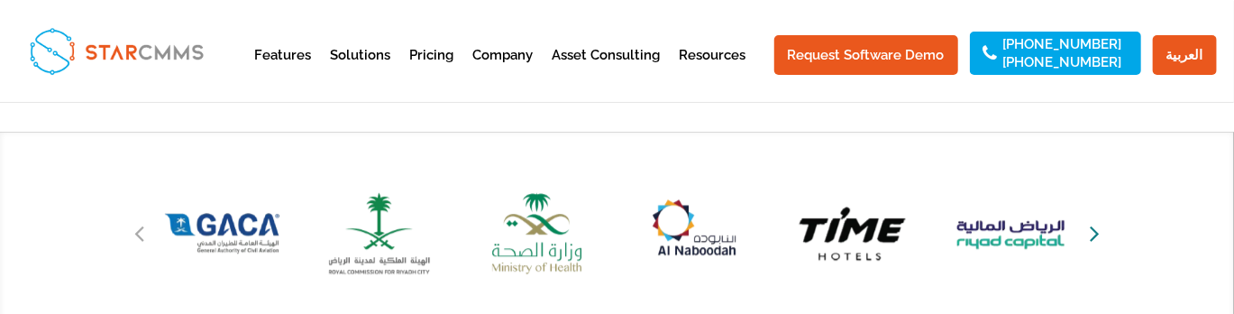
click at [1092, 233] on icon "Next slide" at bounding box center [1095, 232] width 10 height 25
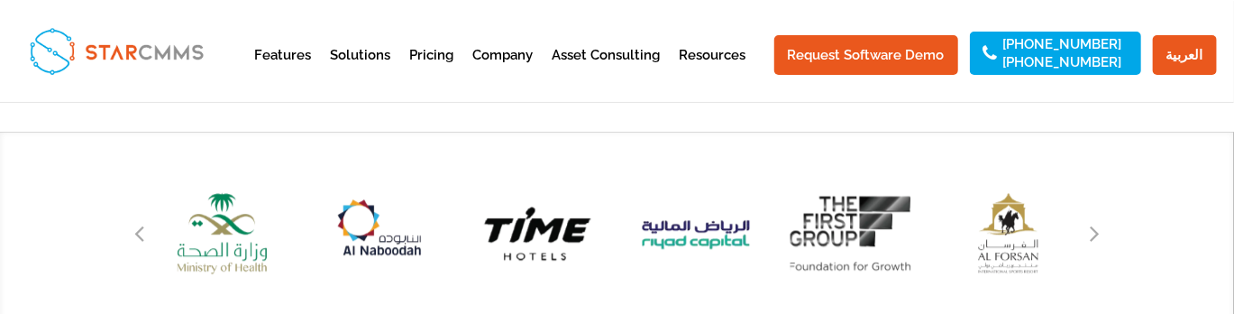
click at [860, 296] on img "5 / 51" at bounding box center [852, 233] width 168 height 156
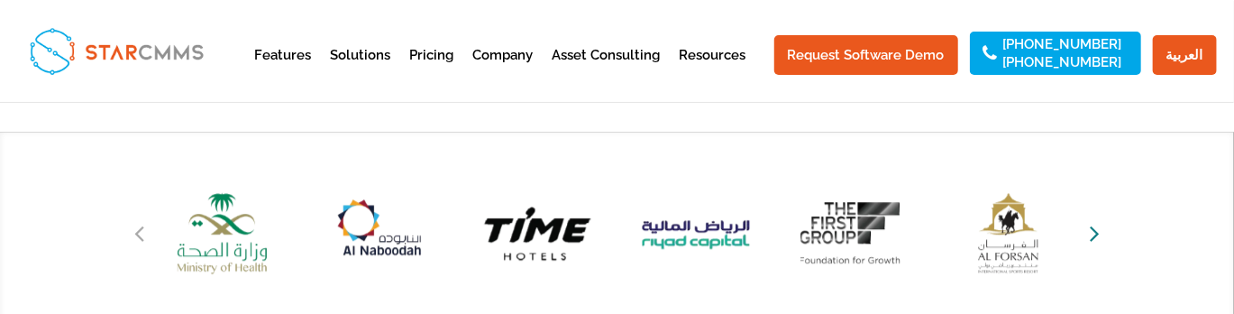
click at [1091, 233] on icon "Next slide" at bounding box center [1095, 232] width 10 height 25
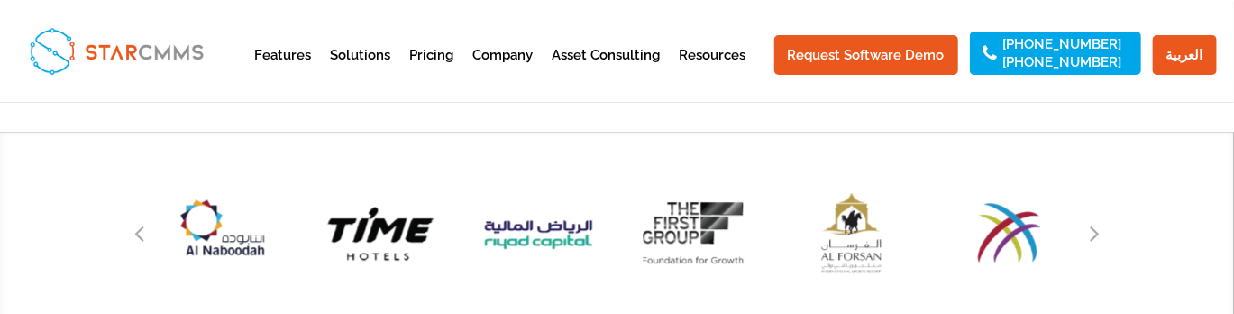
click at [1188, 201] on div at bounding box center [617, 229] width 1234 height 194
click at [1098, 229] on icon "Next slide" at bounding box center [1095, 232] width 10 height 25
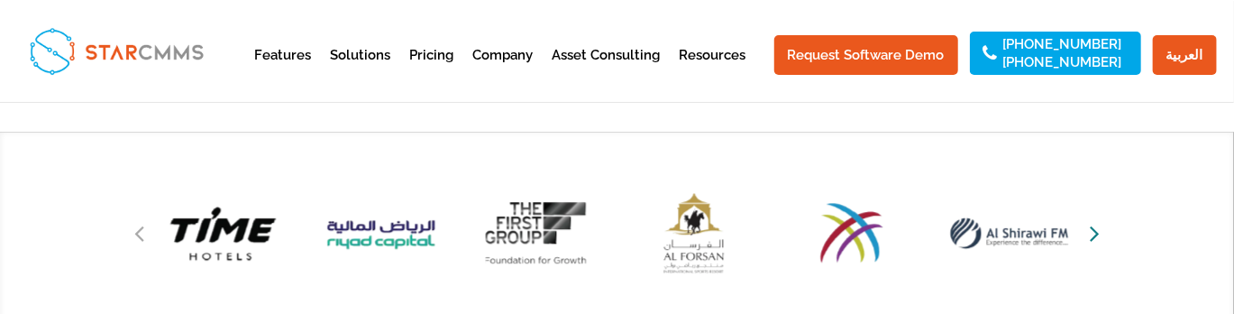
click at [1091, 231] on icon "Next slide" at bounding box center [1095, 232] width 10 height 25
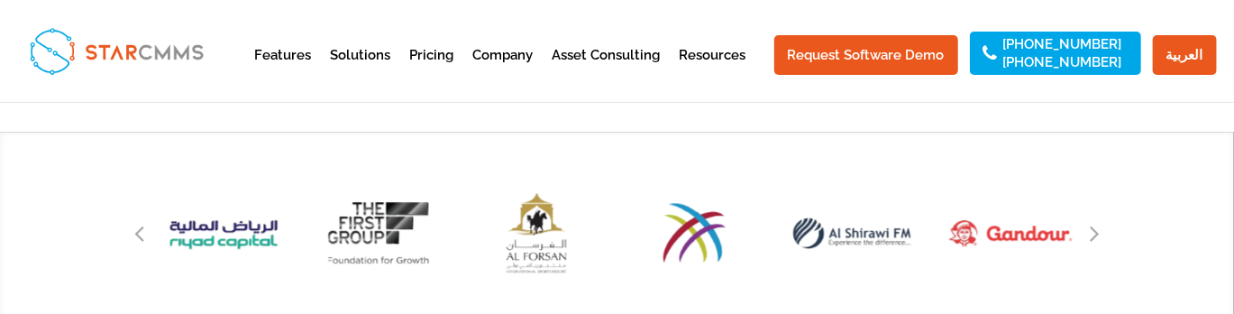
click at [1199, 193] on div at bounding box center [617, 229] width 1234 height 194
click at [1104, 228] on div "Next slide" at bounding box center [1094, 232] width 27 height 27
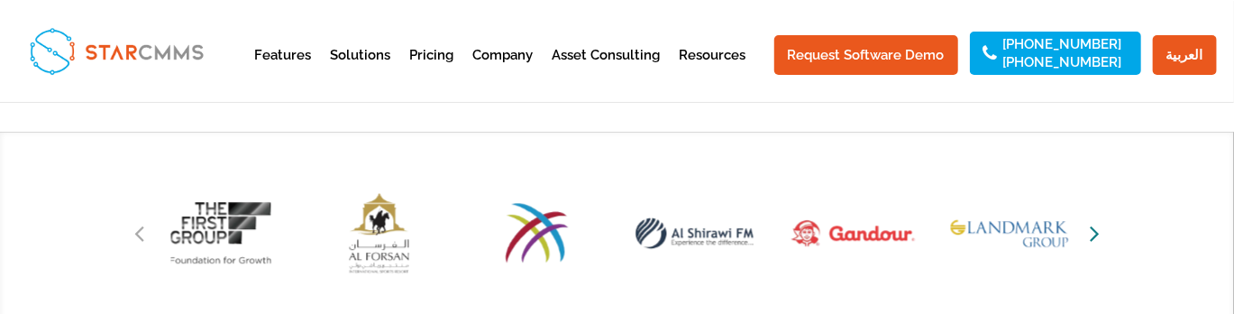
click at [1092, 230] on icon "Next slide" at bounding box center [1095, 232] width 10 height 25
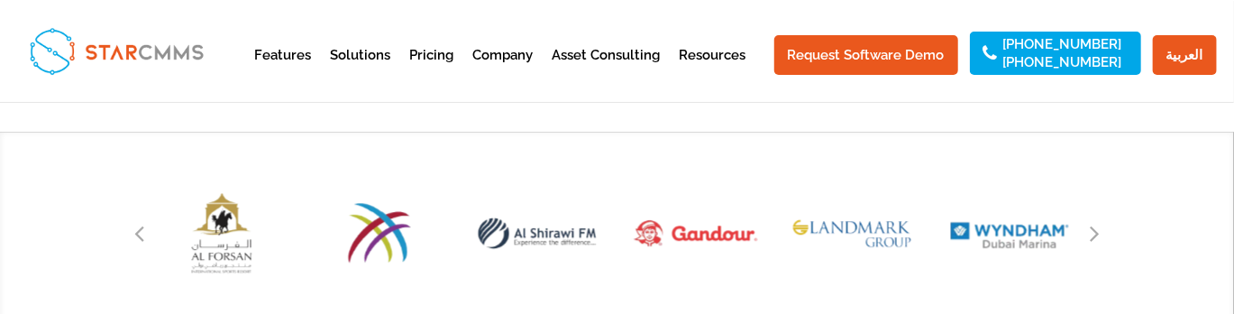
click at [1210, 196] on div at bounding box center [617, 229] width 1234 height 194
click at [1094, 237] on icon "Next slide" at bounding box center [1095, 232] width 10 height 25
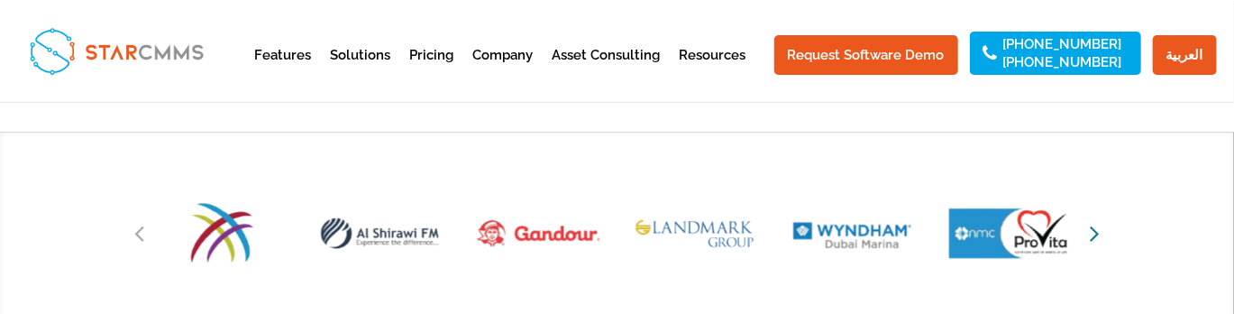
click at [1092, 233] on icon "Next slide" at bounding box center [1095, 232] width 10 height 25
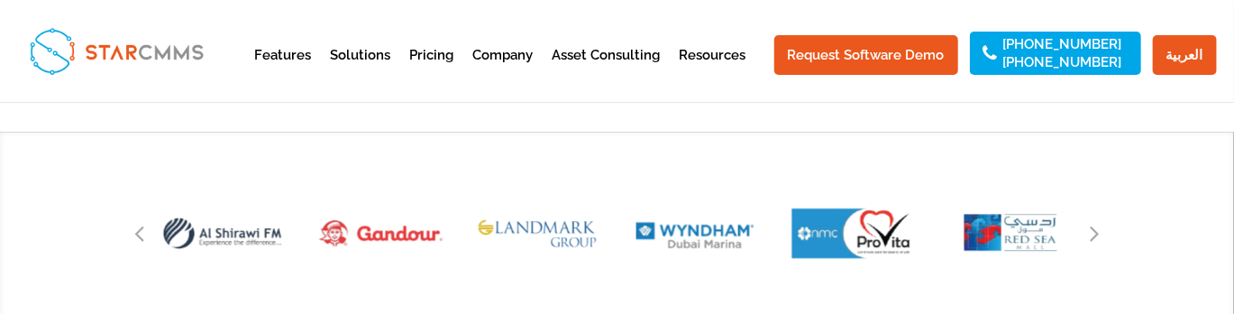
click at [1189, 191] on div at bounding box center [617, 229] width 1234 height 194
click at [1094, 226] on icon "Next slide" at bounding box center [1095, 232] width 10 height 25
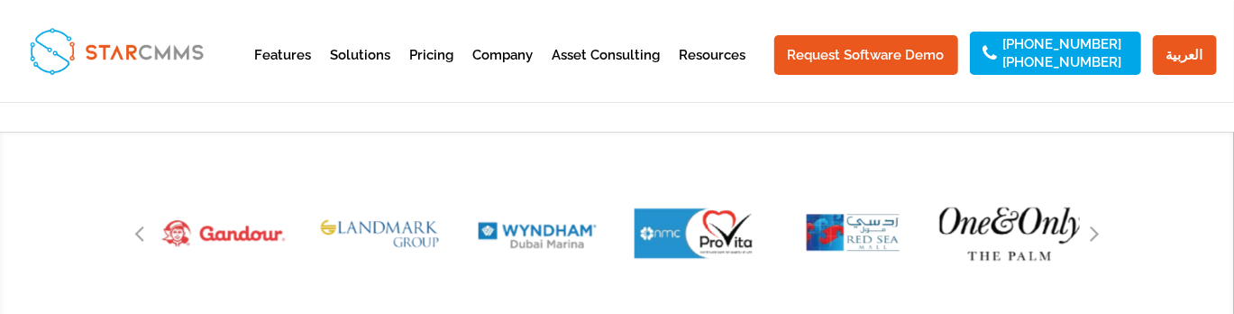
click at [1043, 236] on img "14 / 51" at bounding box center [1010, 233] width 168 height 156
click at [1096, 234] on icon "Next slide" at bounding box center [1095, 232] width 10 height 25
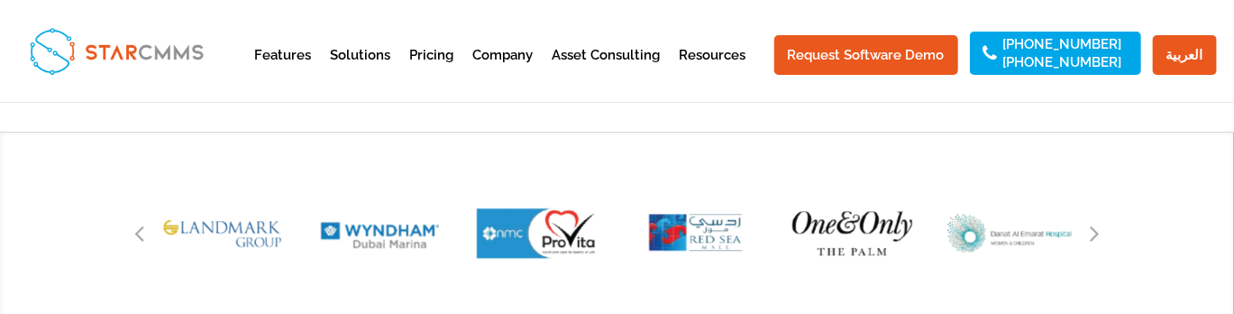
drag, startPoint x: 1211, startPoint y: 168, endPoint x: 1179, endPoint y: 175, distance: 33.2
click at [1211, 168] on div at bounding box center [617, 229] width 1234 height 194
click at [1090, 233] on icon "Next slide" at bounding box center [1095, 232] width 10 height 25
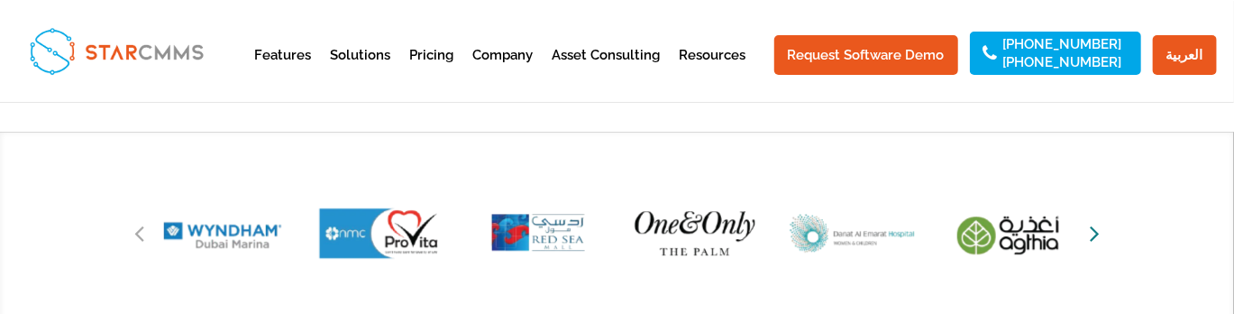
click at [1098, 232] on icon "Next slide" at bounding box center [1095, 232] width 10 height 25
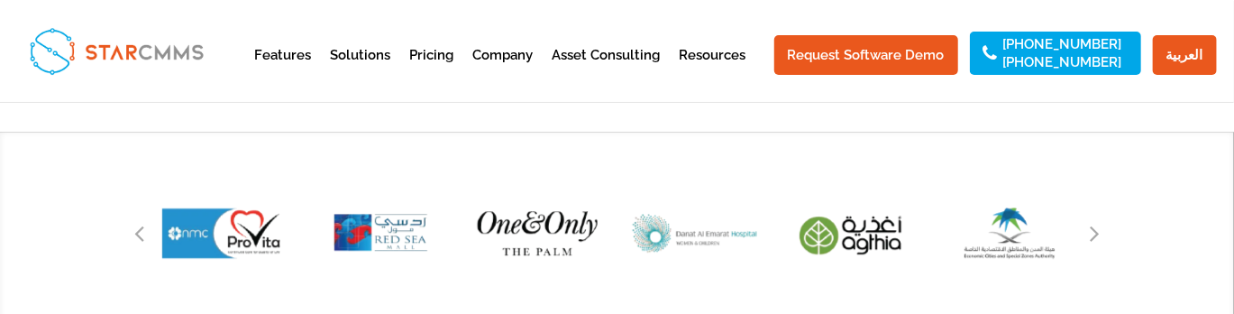
click at [1181, 203] on div at bounding box center [617, 229] width 1234 height 194
click at [1088, 241] on div "Next slide" at bounding box center [1094, 232] width 27 height 27
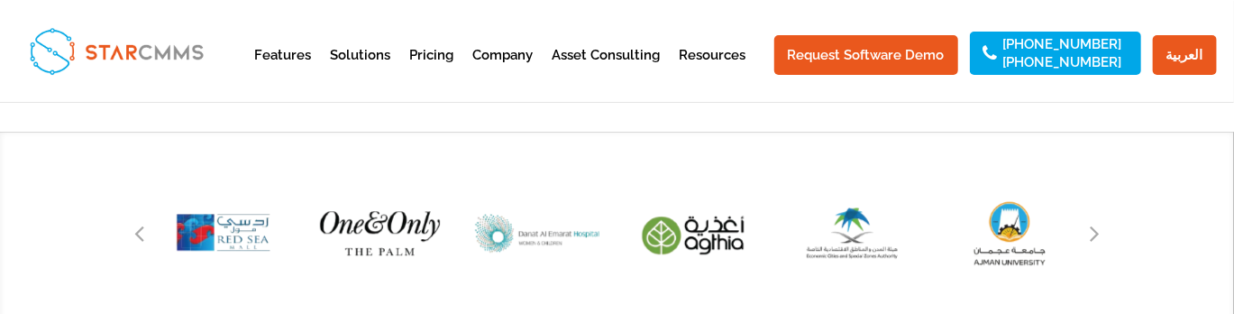
click at [1111, 234] on div at bounding box center [617, 229] width 1234 height 194
click at [1090, 235] on icon "Next slide" at bounding box center [1095, 232] width 10 height 25
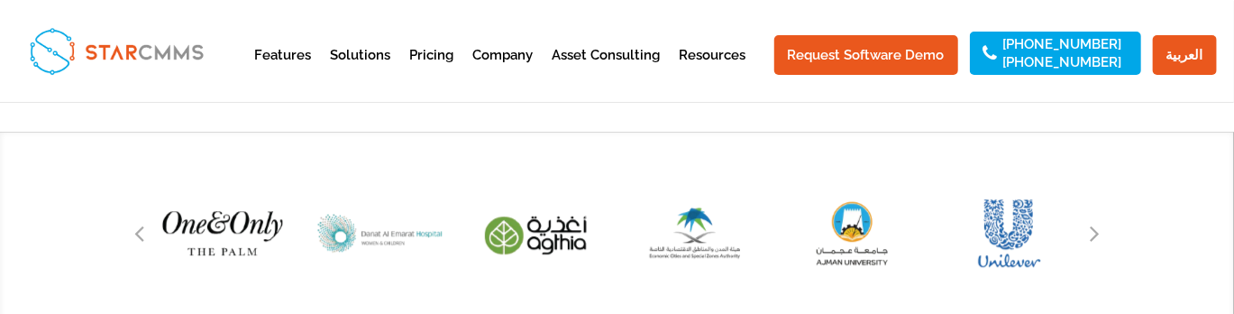
click at [1212, 187] on div at bounding box center [617, 229] width 1234 height 194
click at [1097, 234] on icon "Next slide" at bounding box center [1095, 232] width 10 height 25
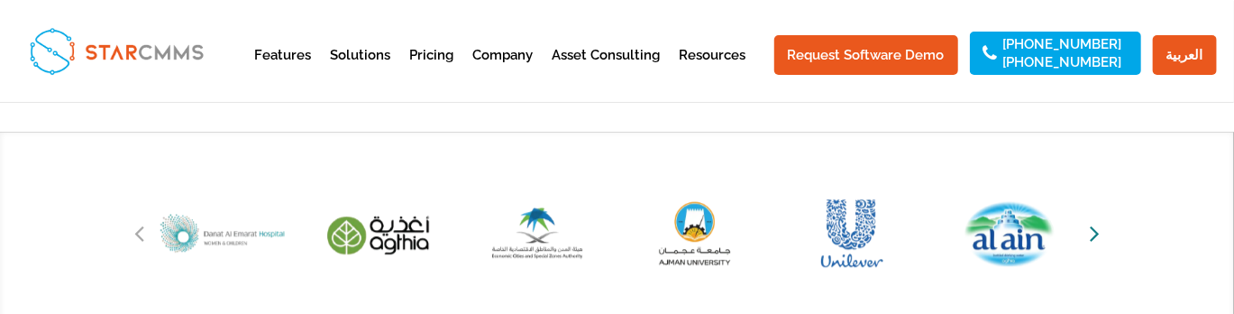
click at [1093, 232] on icon "Next slide" at bounding box center [1095, 232] width 10 height 25
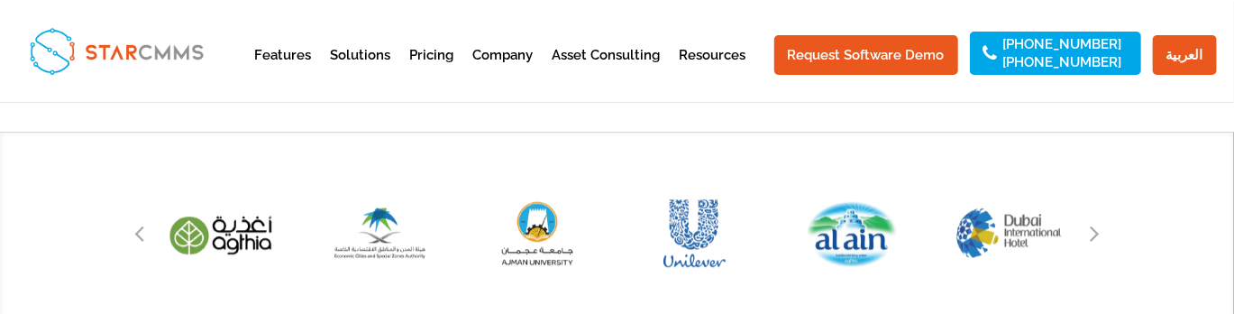
click at [1088, 236] on div "Next slide" at bounding box center [1094, 232] width 27 height 27
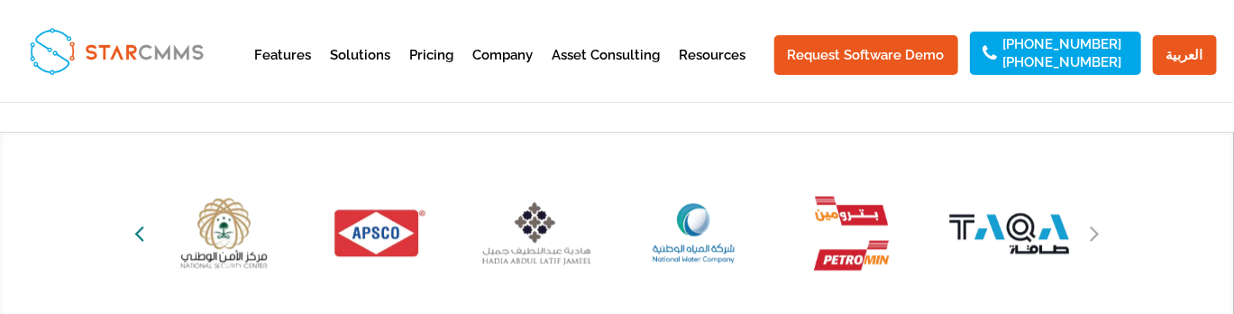
click at [142, 238] on icon "Previous slide" at bounding box center [139, 232] width 10 height 25
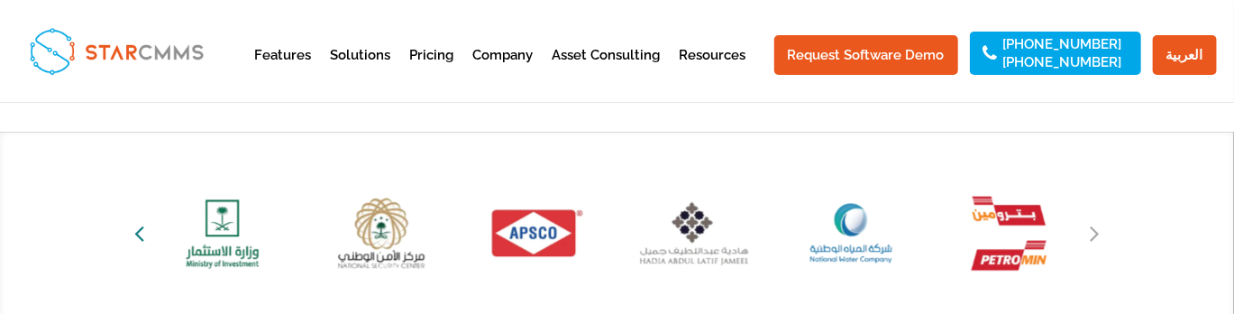
click at [142, 238] on icon "Previous slide" at bounding box center [139, 232] width 10 height 25
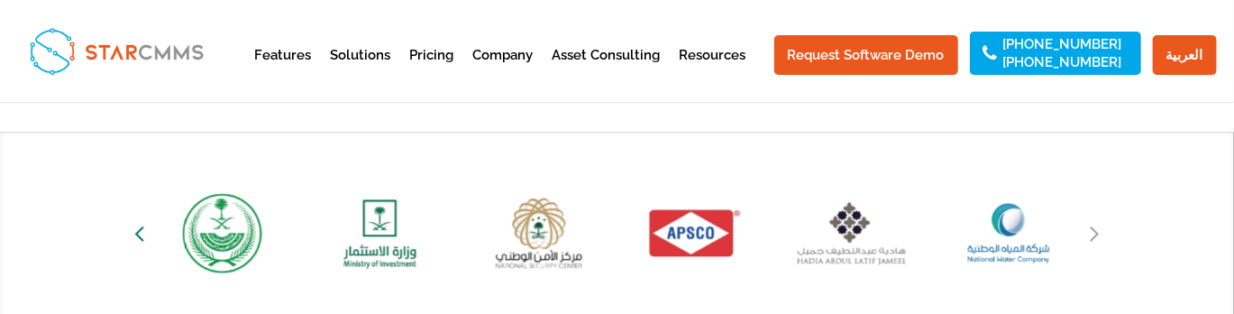
click at [142, 238] on icon "Previous slide" at bounding box center [139, 232] width 10 height 25
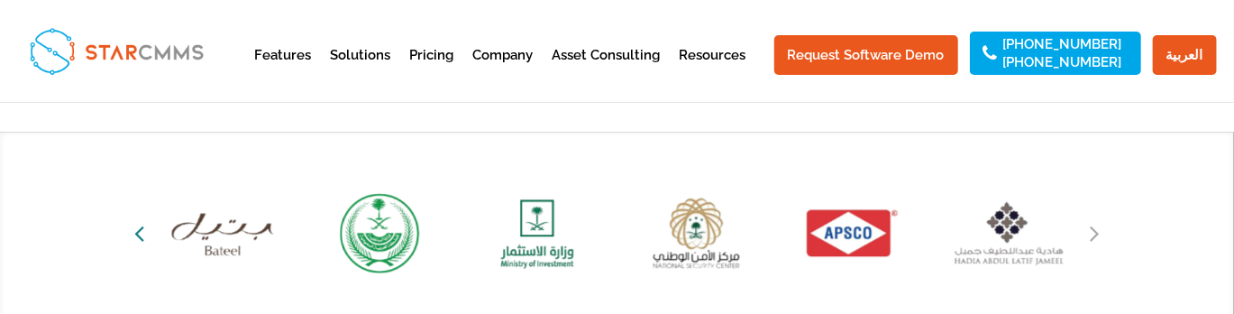
click at [142, 238] on icon "Previous slide" at bounding box center [139, 232] width 10 height 25
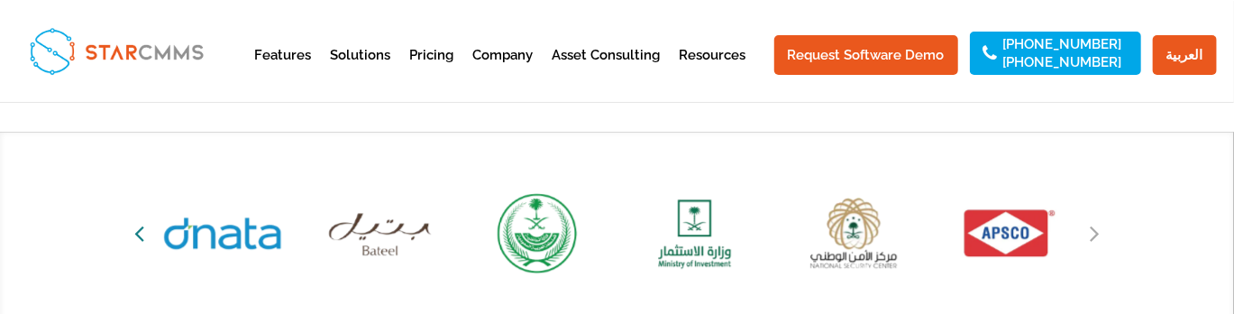
click at [142, 238] on icon "Previous slide" at bounding box center [139, 232] width 10 height 25
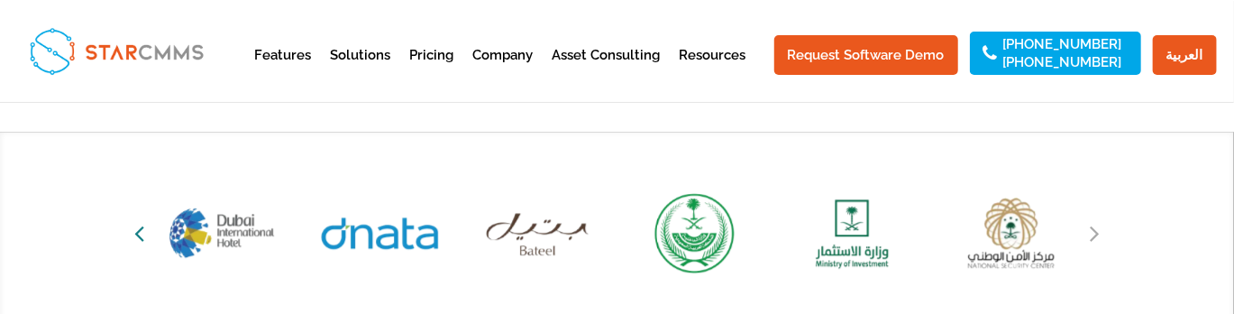
click at [142, 238] on icon "Previous slide" at bounding box center [139, 232] width 10 height 25
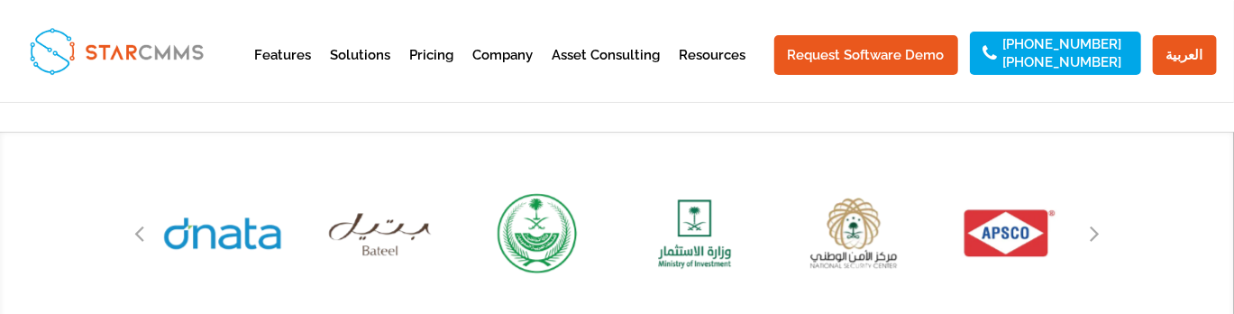
click at [1103, 230] on div "Next slide" at bounding box center [1094, 232] width 27 height 27
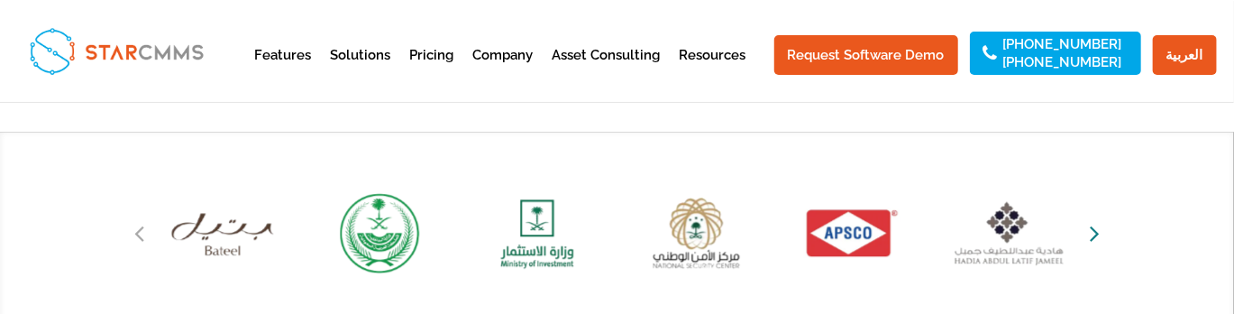
click at [1097, 244] on icon "Next slide" at bounding box center [1095, 232] width 10 height 25
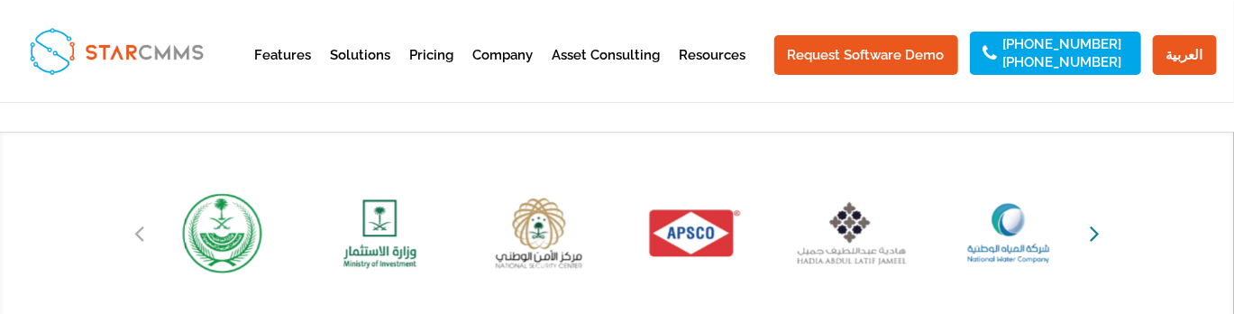
click at [1094, 233] on icon "Next slide" at bounding box center [1095, 232] width 10 height 25
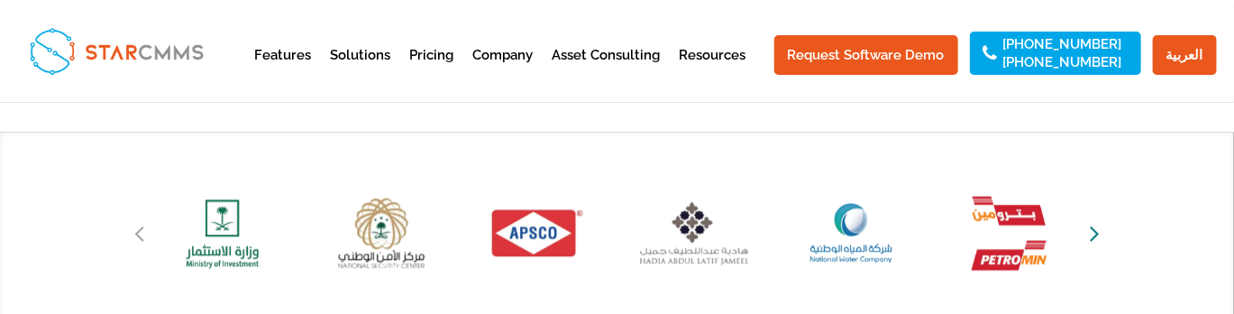
click at [1095, 234] on icon "Next slide" at bounding box center [1095, 232] width 10 height 25
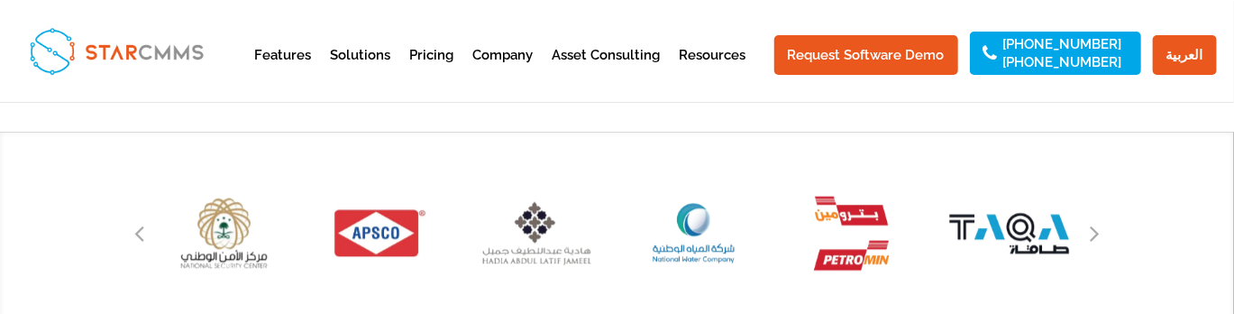
click at [1100, 233] on div "Next slide" at bounding box center [1094, 232] width 27 height 27
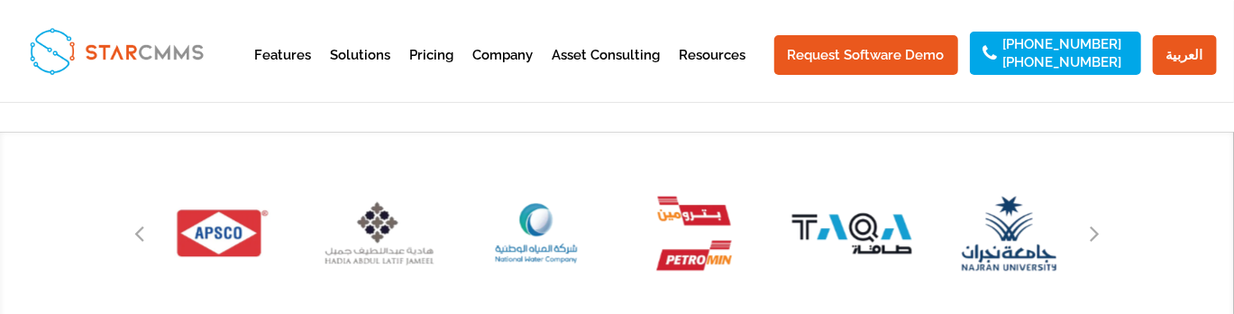
click at [1100, 233] on div "Next slide" at bounding box center [1094, 232] width 27 height 27
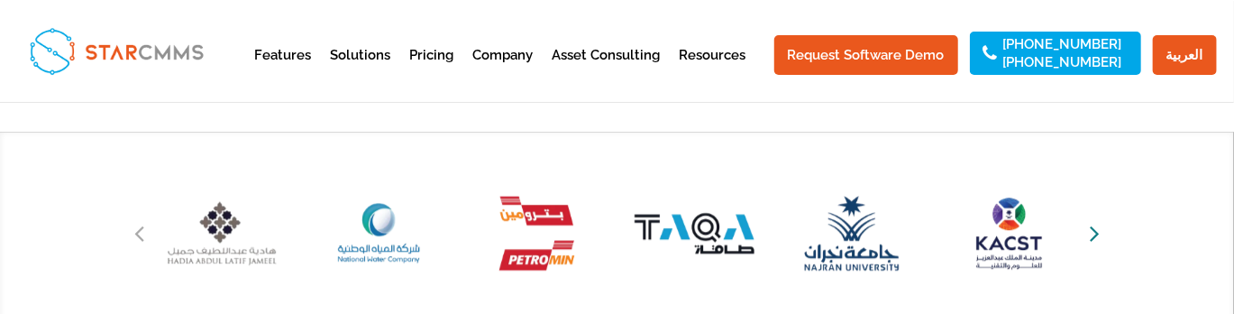
click at [1096, 223] on icon "Next slide" at bounding box center [1095, 232] width 10 height 25
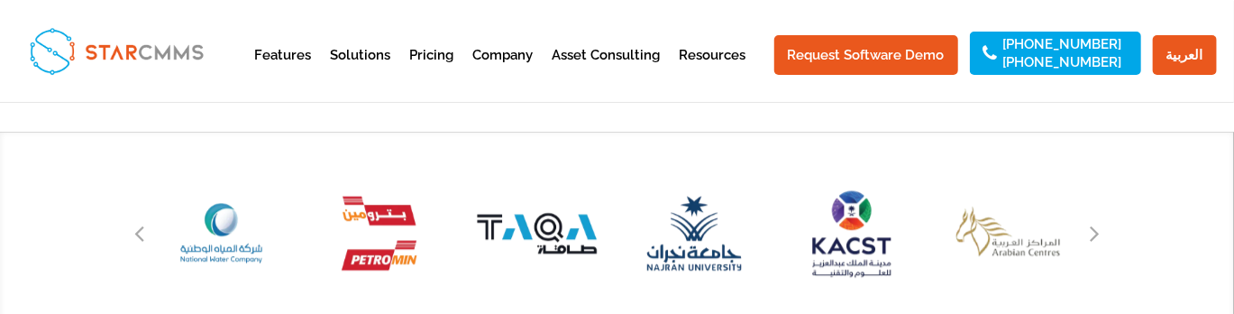
click at [825, 172] on img "33 / 51" at bounding box center [852, 233] width 168 height 156
click at [1088, 232] on div "Next slide" at bounding box center [1094, 232] width 27 height 27
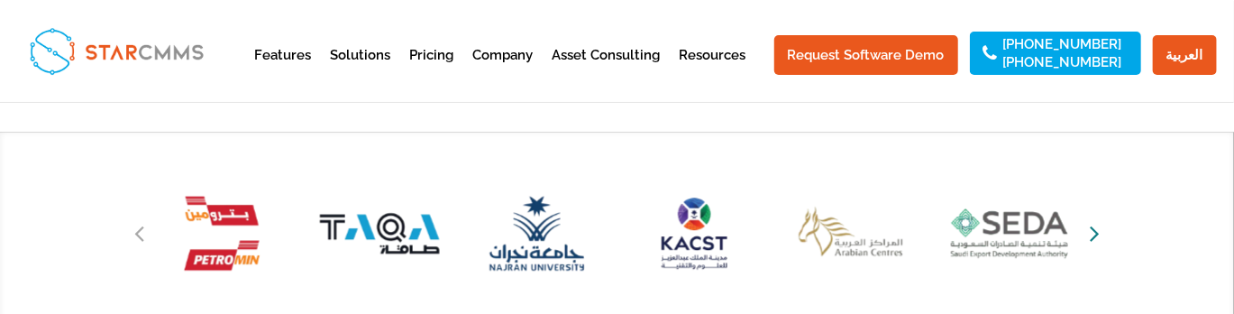
click at [1090, 232] on icon "Next slide" at bounding box center [1095, 232] width 10 height 25
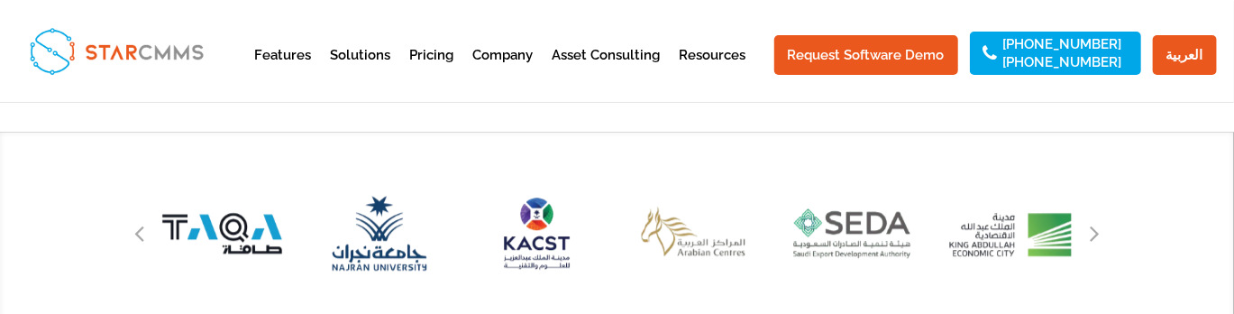
click at [809, 298] on div at bounding box center [617, 240] width 973 height 169
click at [1090, 235] on icon "Next slide" at bounding box center [1095, 232] width 10 height 25
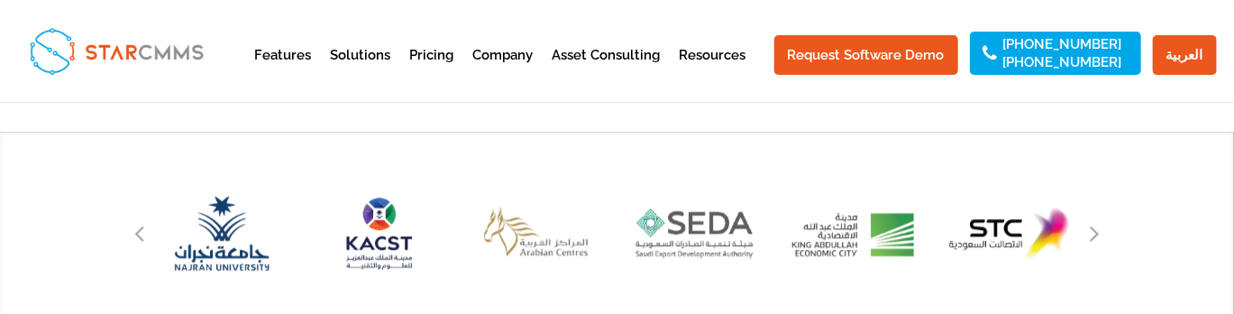
click at [1104, 236] on div "Next slide" at bounding box center [1094, 232] width 27 height 27
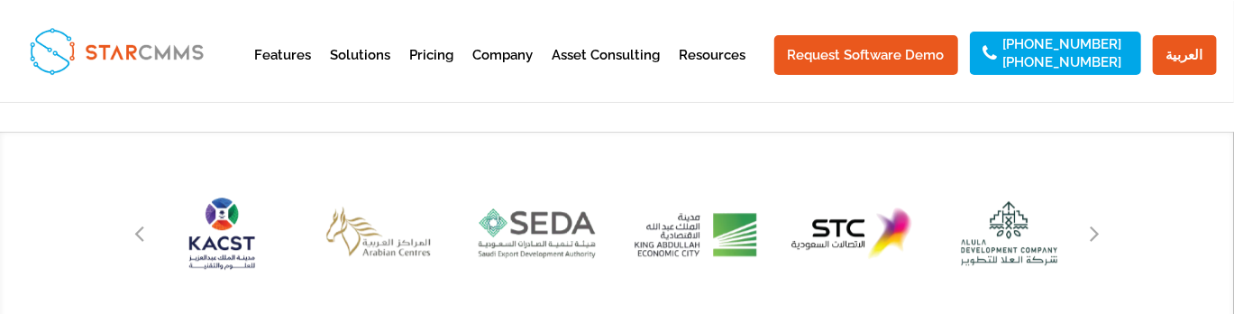
click at [1222, 200] on div at bounding box center [617, 229] width 1234 height 194
click at [1093, 234] on icon "Next slide" at bounding box center [1095, 232] width 10 height 25
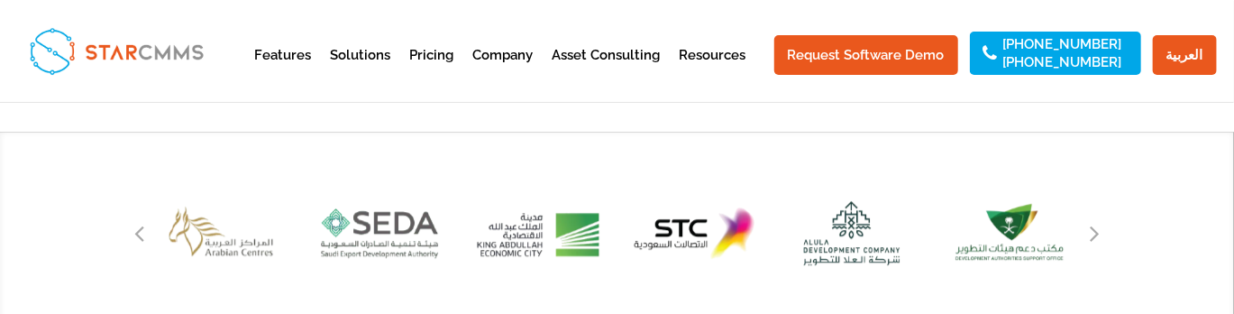
click at [1100, 233] on div "Next slide" at bounding box center [1094, 232] width 27 height 27
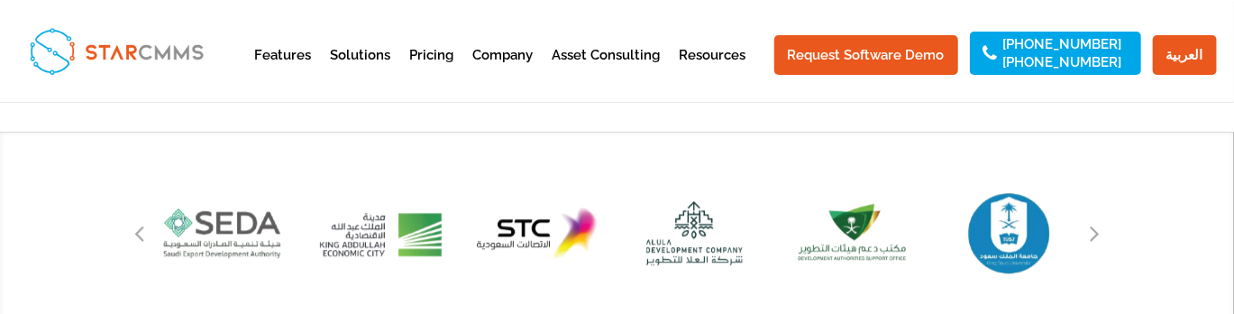
click at [1204, 196] on div at bounding box center [617, 229] width 1234 height 194
click at [1096, 228] on icon "Next slide" at bounding box center [1095, 232] width 10 height 25
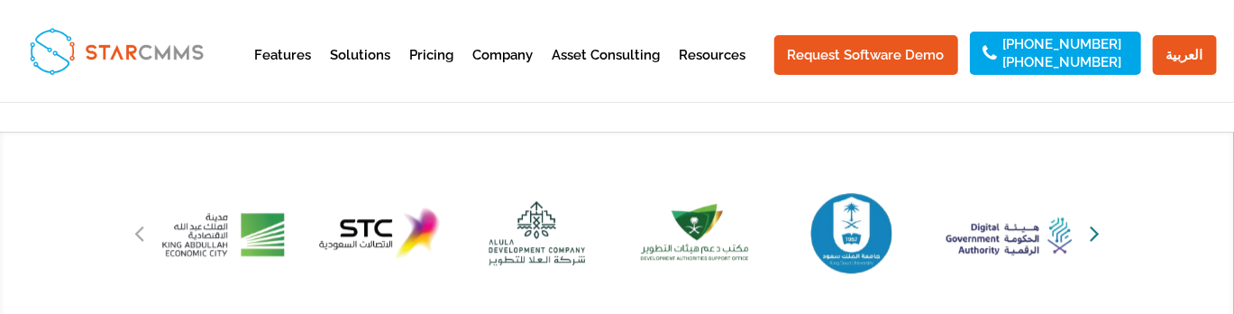
click at [1090, 242] on icon "Next slide" at bounding box center [1095, 232] width 10 height 25
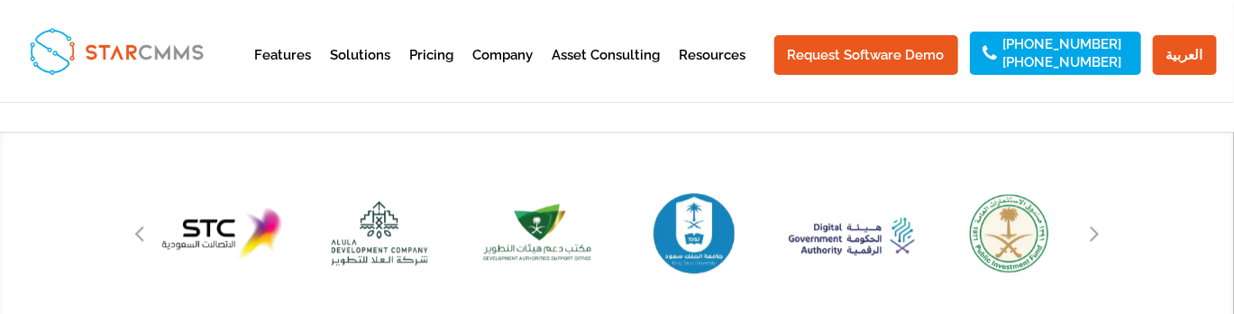
click at [1210, 133] on div at bounding box center [617, 229] width 1234 height 194
click at [1094, 223] on icon "Next slide" at bounding box center [1095, 232] width 10 height 25
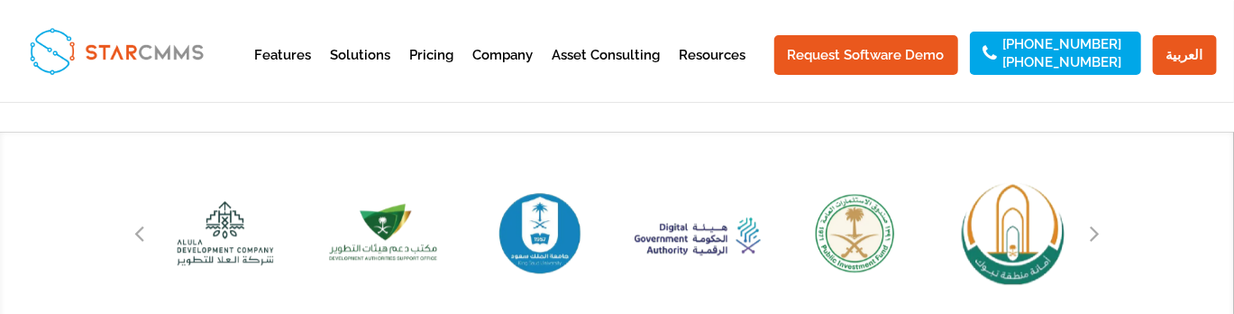
click at [923, 210] on img "42 / 51" at bounding box center [855, 234] width 140 height 130
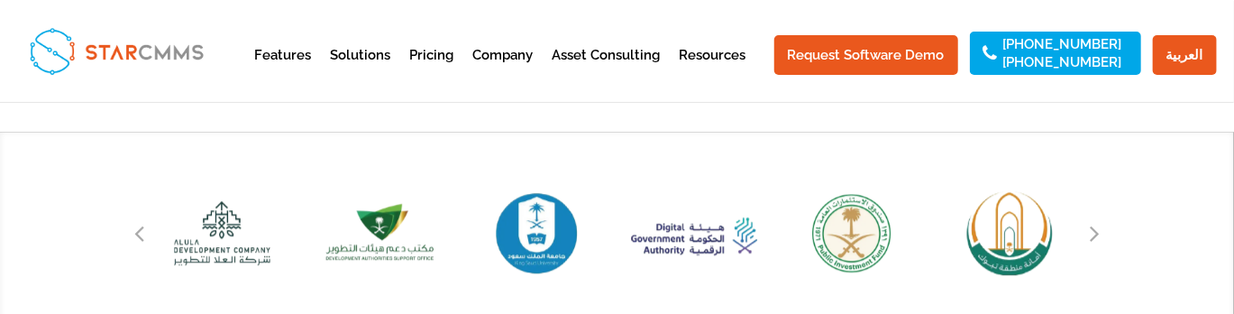
click at [1100, 239] on div "Next slide" at bounding box center [1094, 232] width 27 height 27
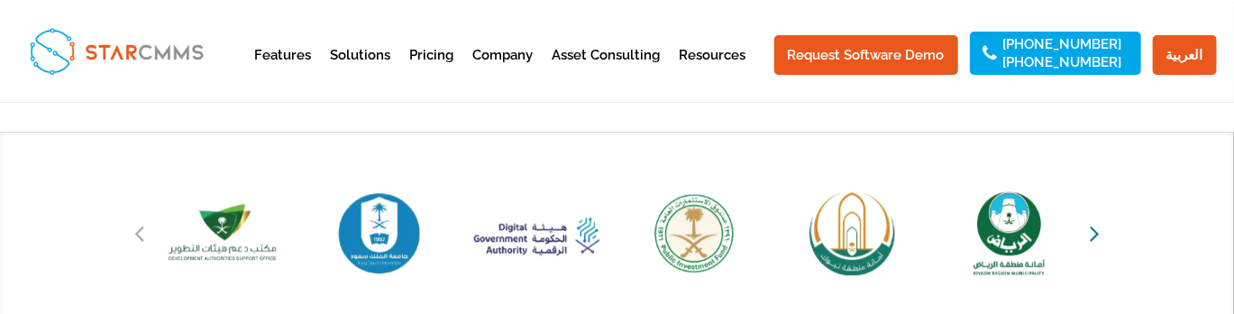
click at [1097, 239] on icon "Next slide" at bounding box center [1095, 232] width 10 height 25
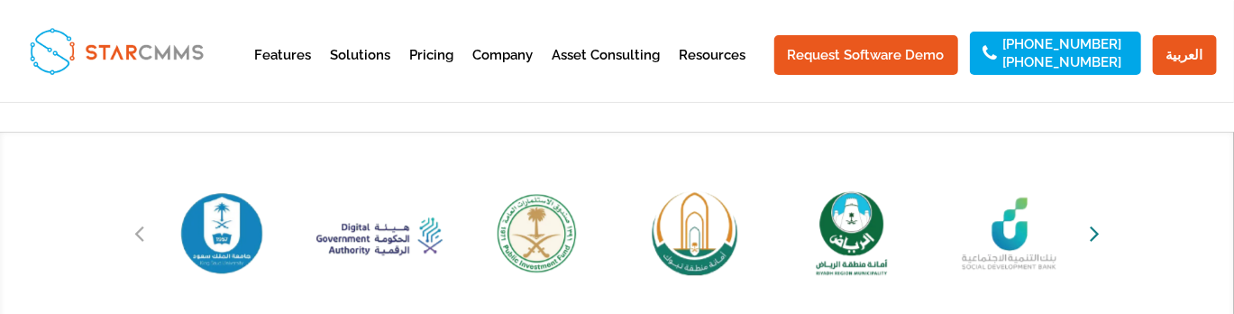
click at [1097, 239] on icon "Next slide" at bounding box center [1095, 232] width 10 height 25
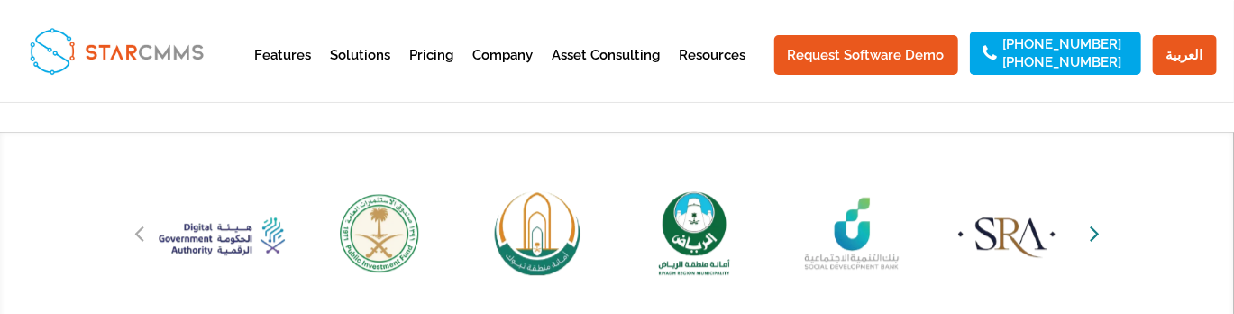
click at [1097, 239] on icon "Next slide" at bounding box center [1095, 232] width 10 height 25
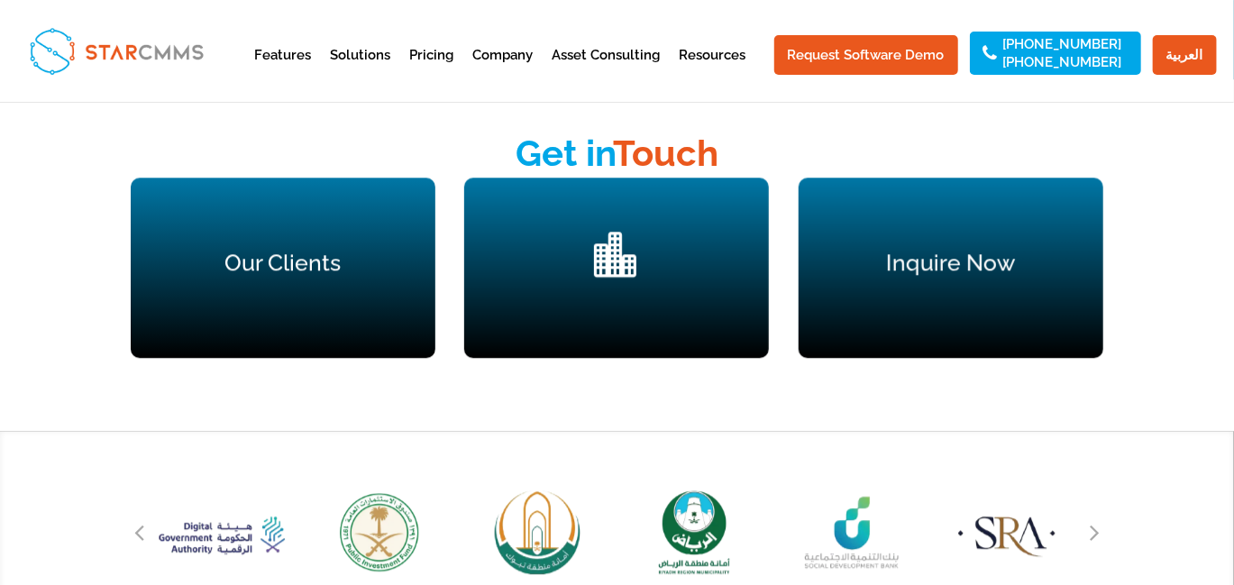
scroll to position [2123, 0]
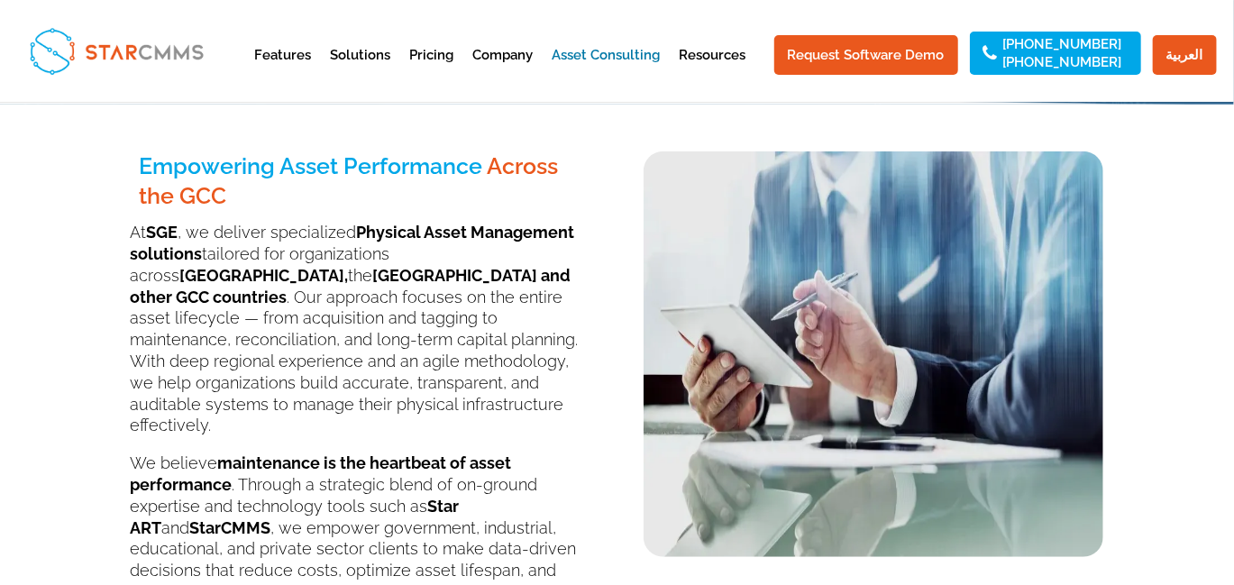
scroll to position [360, 0]
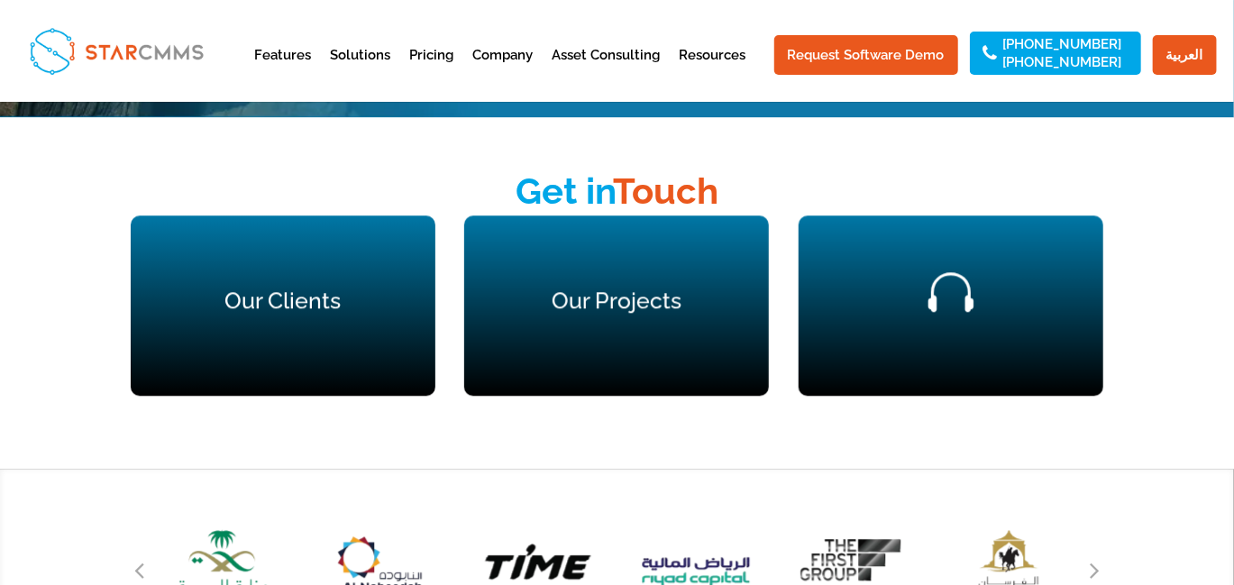
scroll to position [2197, 0]
